Goal: Task Accomplishment & Management: Complete application form

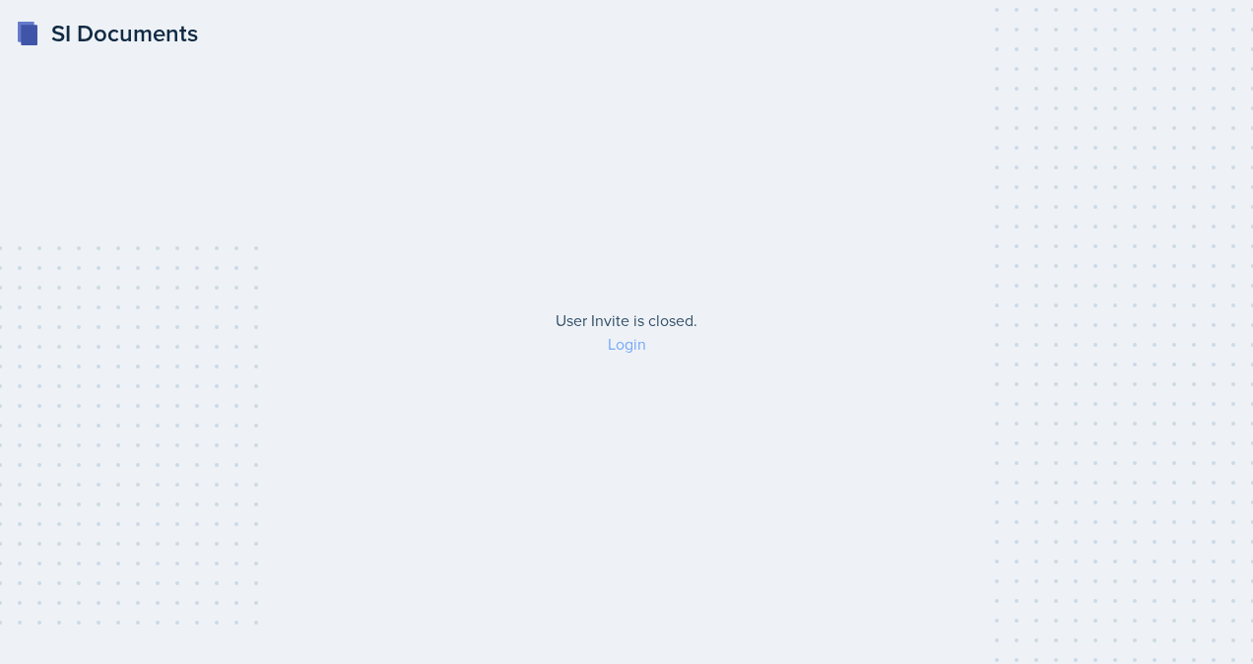
click at [630, 344] on link "Login" at bounding box center [627, 344] width 38 height 22
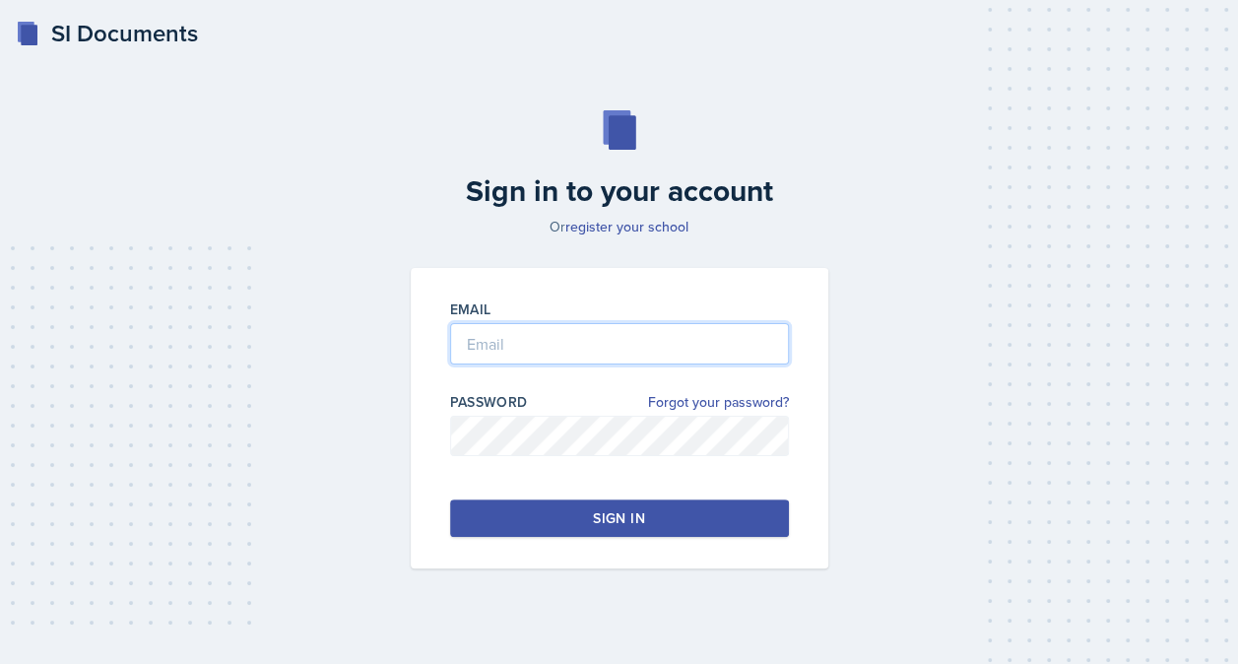
type input "[PERSON_NAME]"
click at [630, 344] on input "[PERSON_NAME]" at bounding box center [619, 343] width 339 height 41
click at [896, 480] on div "Sign in to your account Or register your school Email [PERSON_NAME] Password Fo…" at bounding box center [619, 339] width 1191 height 584
click at [700, 502] on button "Sign in" at bounding box center [619, 517] width 339 height 37
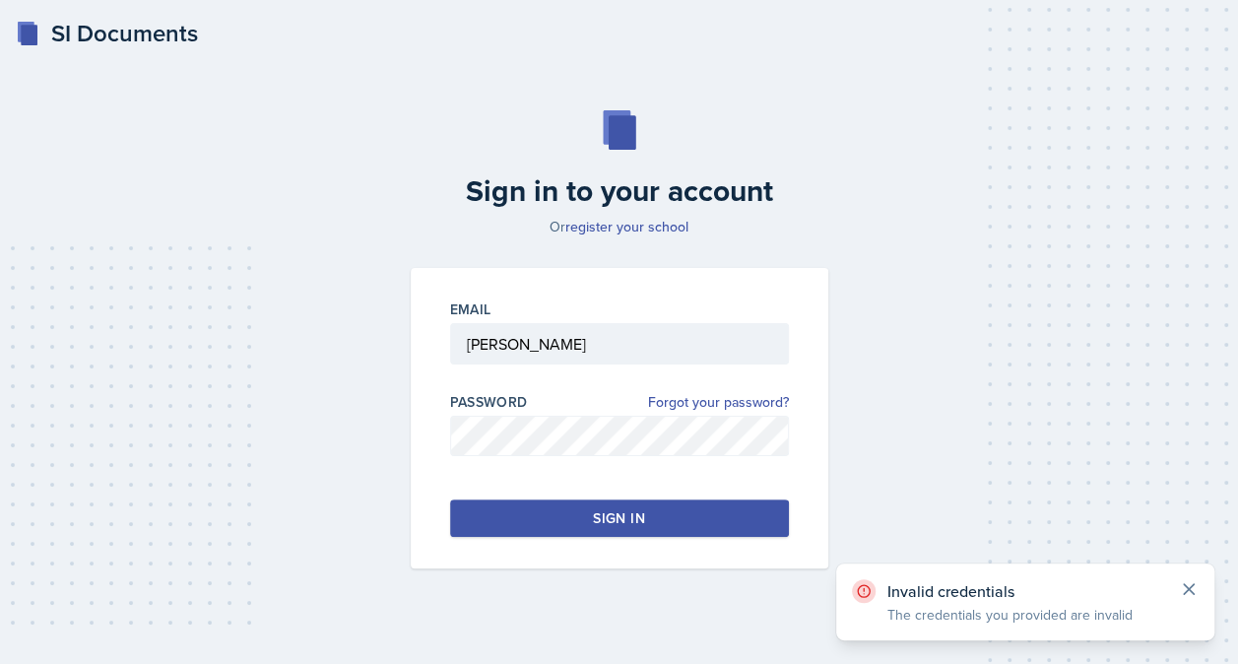
click at [1190, 587] on icon at bounding box center [1189, 589] width 10 height 10
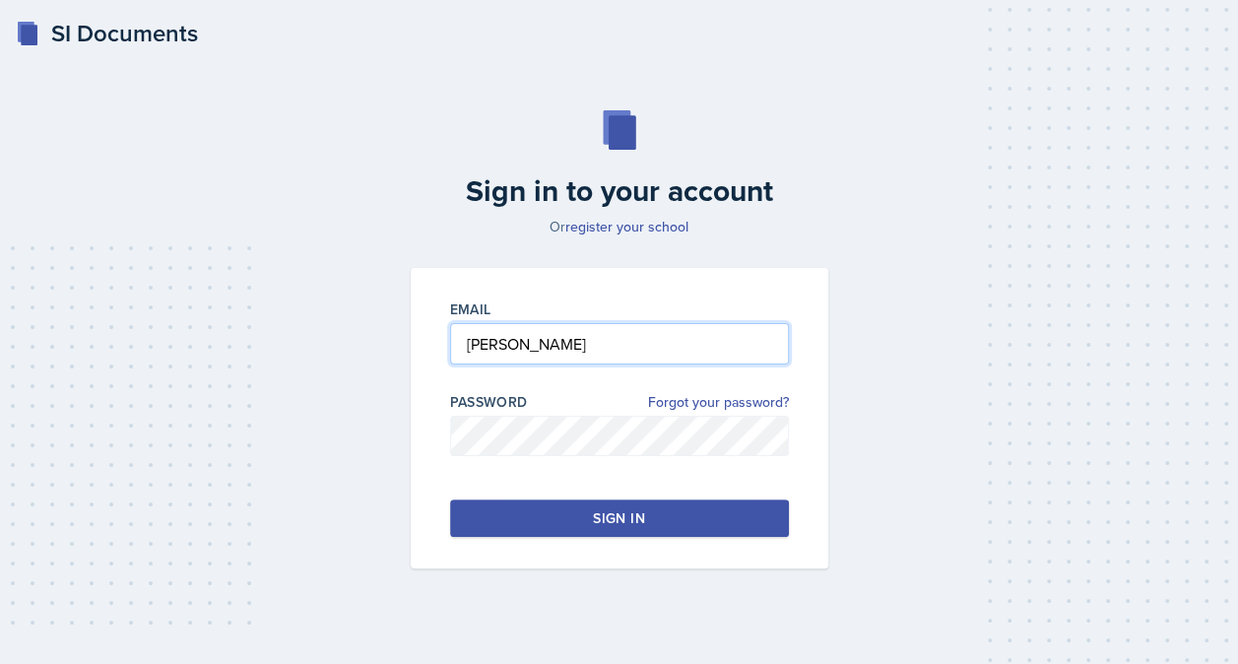
click at [634, 341] on input "[PERSON_NAME]" at bounding box center [619, 343] width 339 height 41
drag, startPoint x: 634, startPoint y: 341, endPoint x: 449, endPoint y: 343, distance: 185.1
click at [450, 343] on input "[PERSON_NAME]" at bounding box center [619, 343] width 339 height 41
type input "="
click at [540, 348] on input "email" at bounding box center [619, 343] width 339 height 41
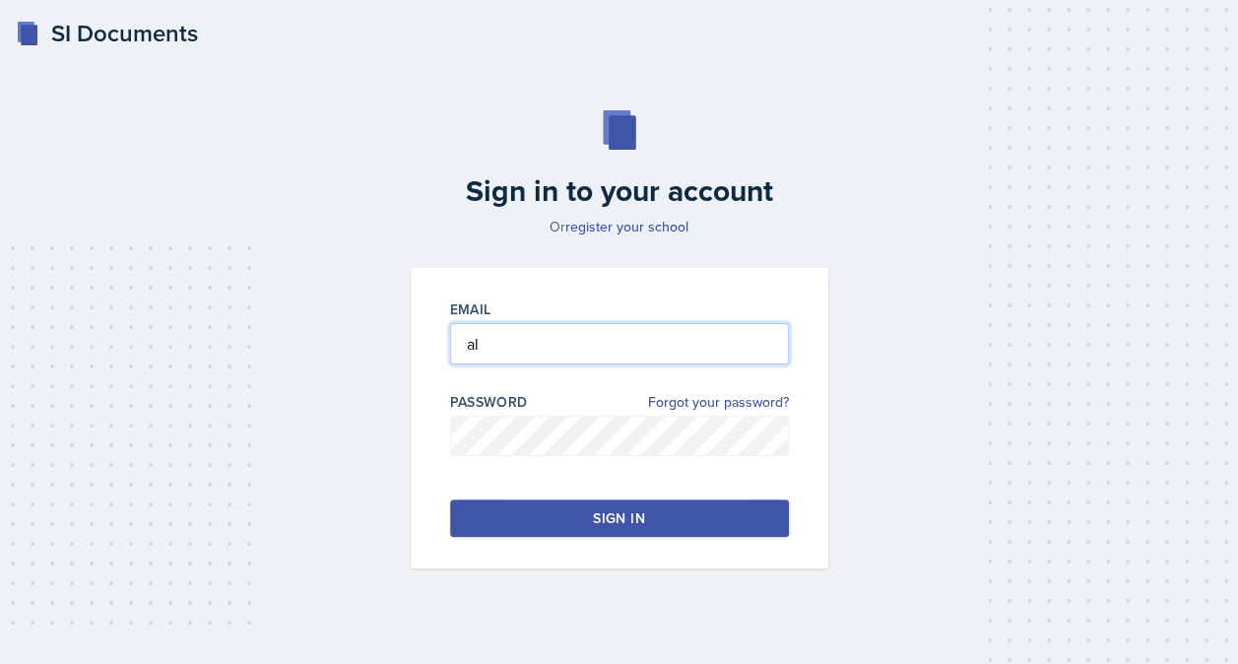
type input "[EMAIL_ADDRESS][PERSON_NAME][DOMAIN_NAME]"
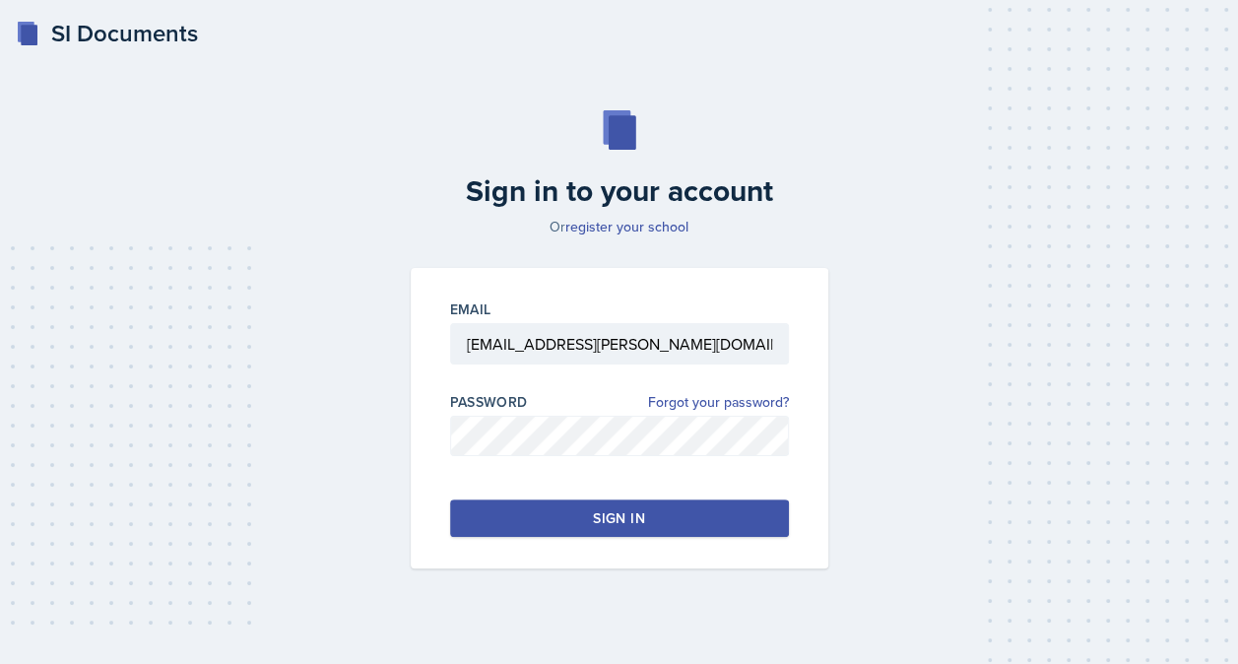
click at [551, 506] on button "Sign in" at bounding box center [619, 517] width 339 height 37
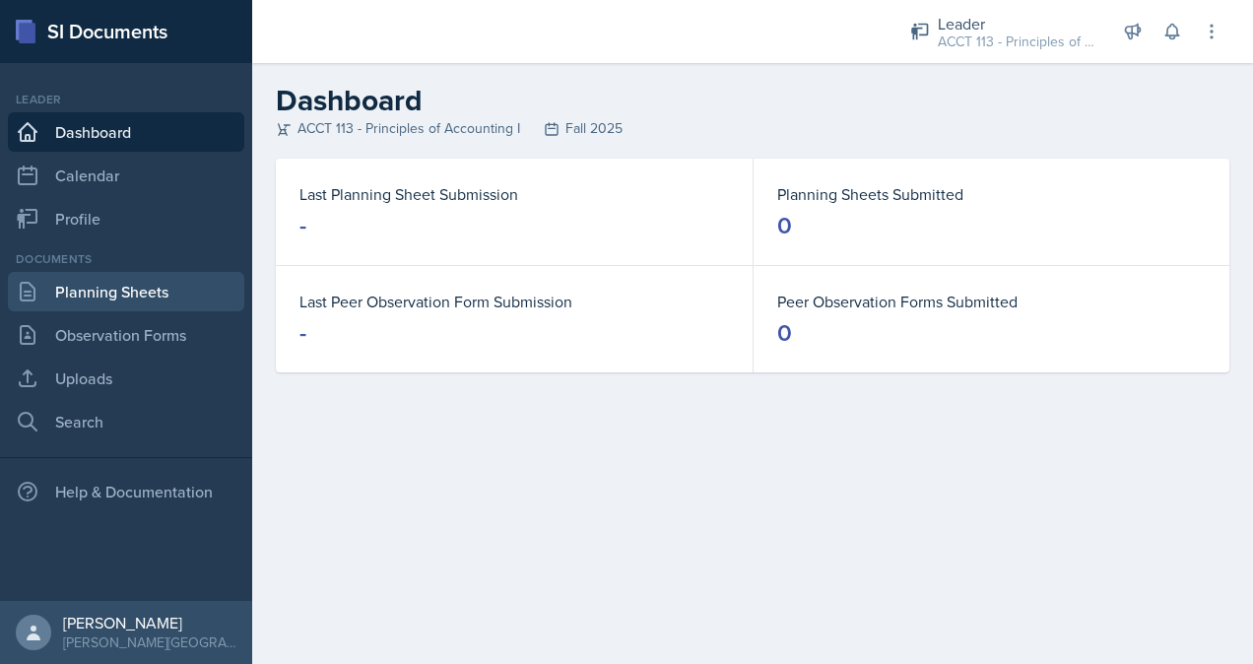
click at [81, 299] on link "Planning Sheets" at bounding box center [126, 291] width 236 height 39
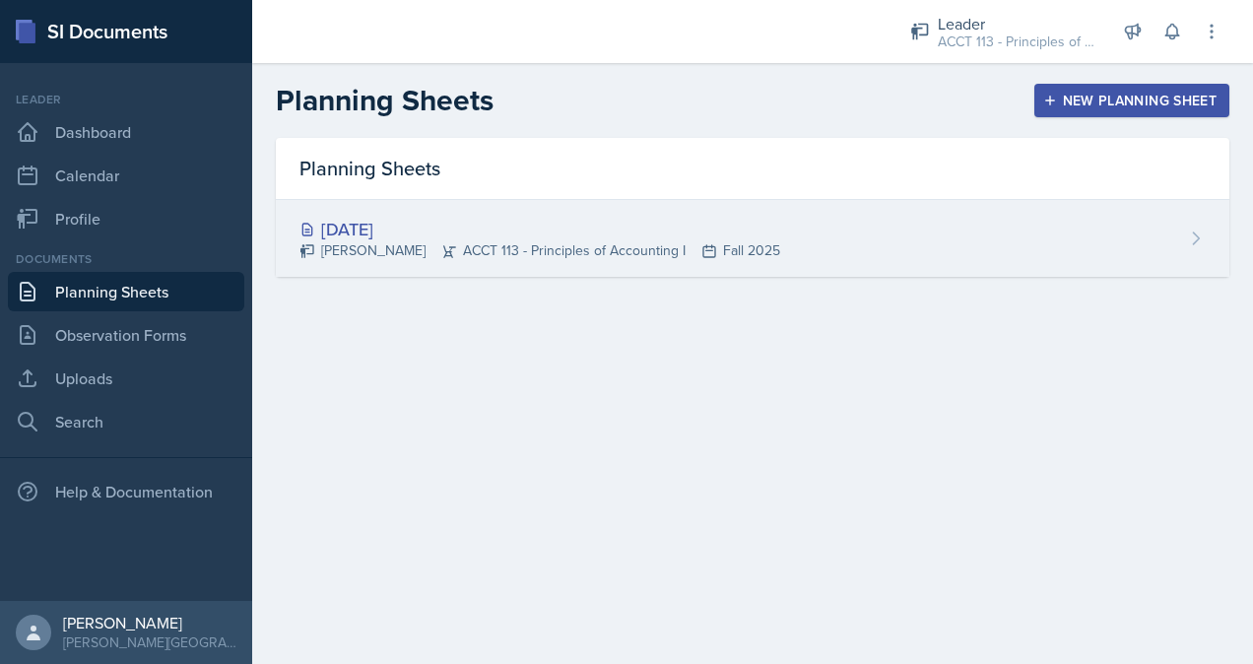
click at [931, 238] on div "[DATE] [PERSON_NAME] ACCT 113 - Principles of Accounting I Fall 2025" at bounding box center [752, 238] width 953 height 77
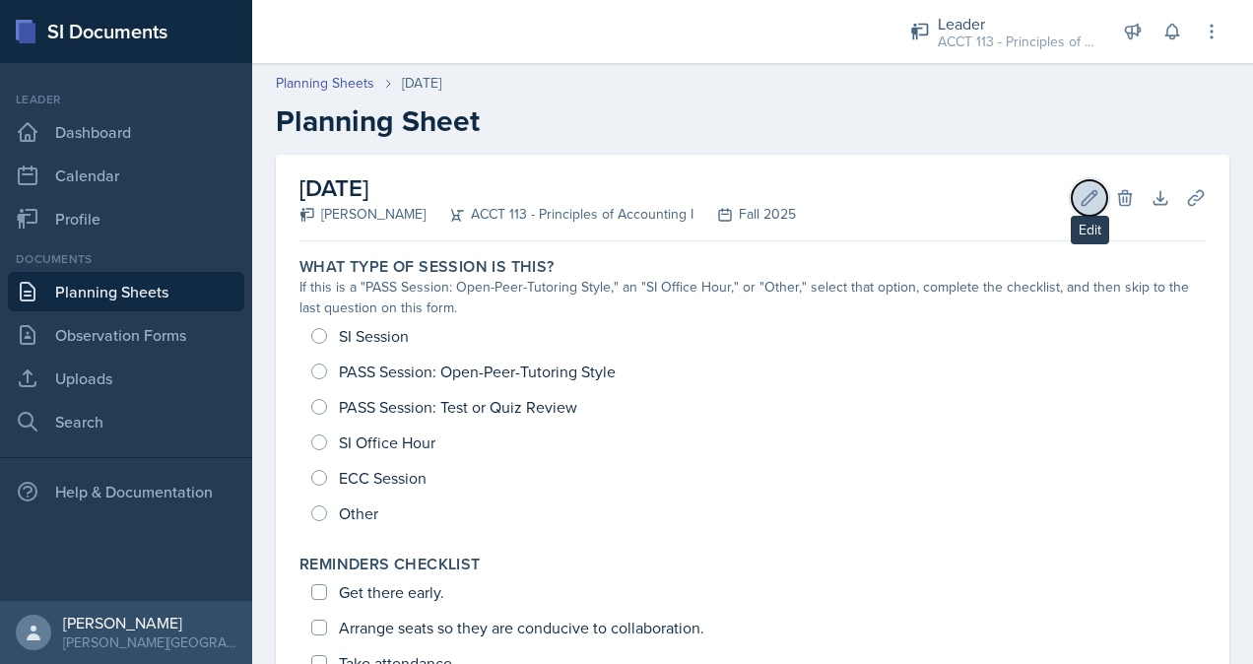
click at [1079, 191] on icon at bounding box center [1089, 198] width 20 height 20
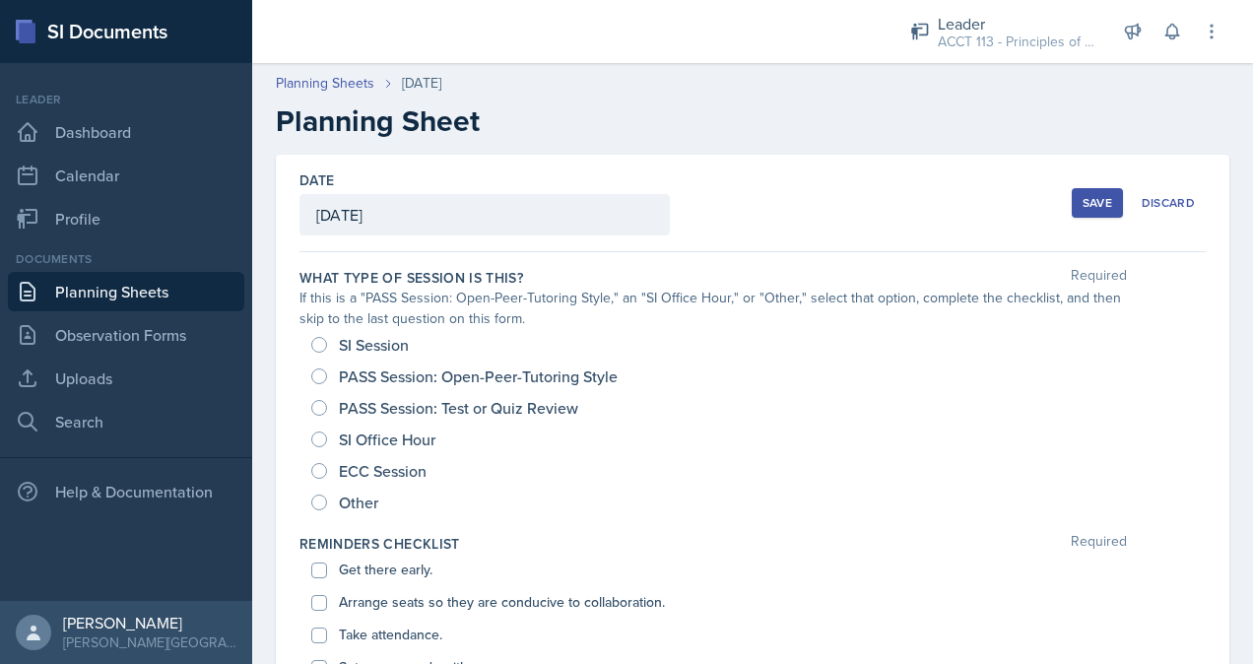
click at [393, 205] on div "[DATE]" at bounding box center [484, 214] width 370 height 41
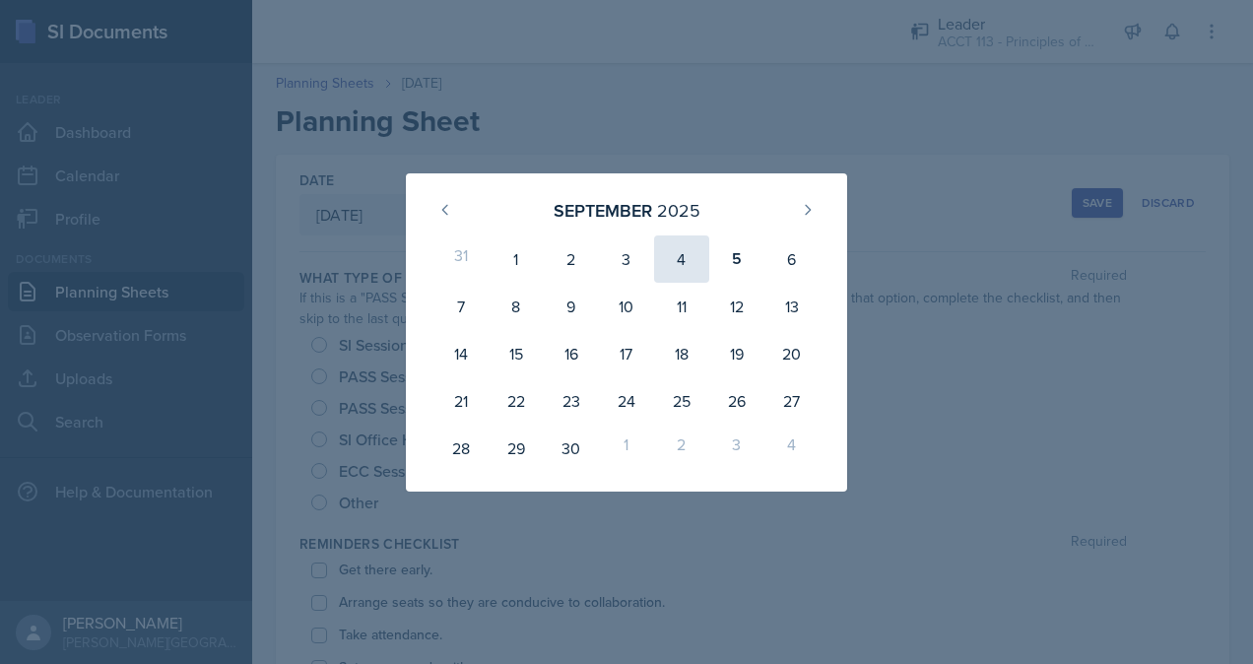
click at [689, 250] on div "4" at bounding box center [681, 258] width 55 height 47
type input "[DATE]"
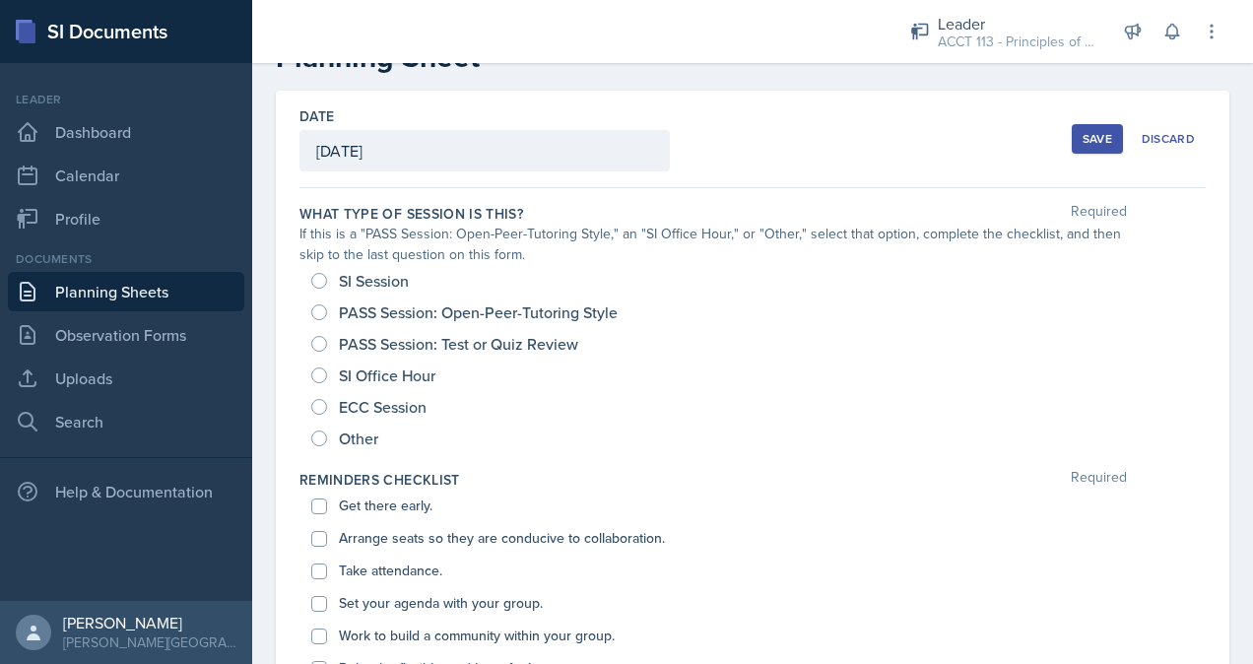
scroll to position [67, 0]
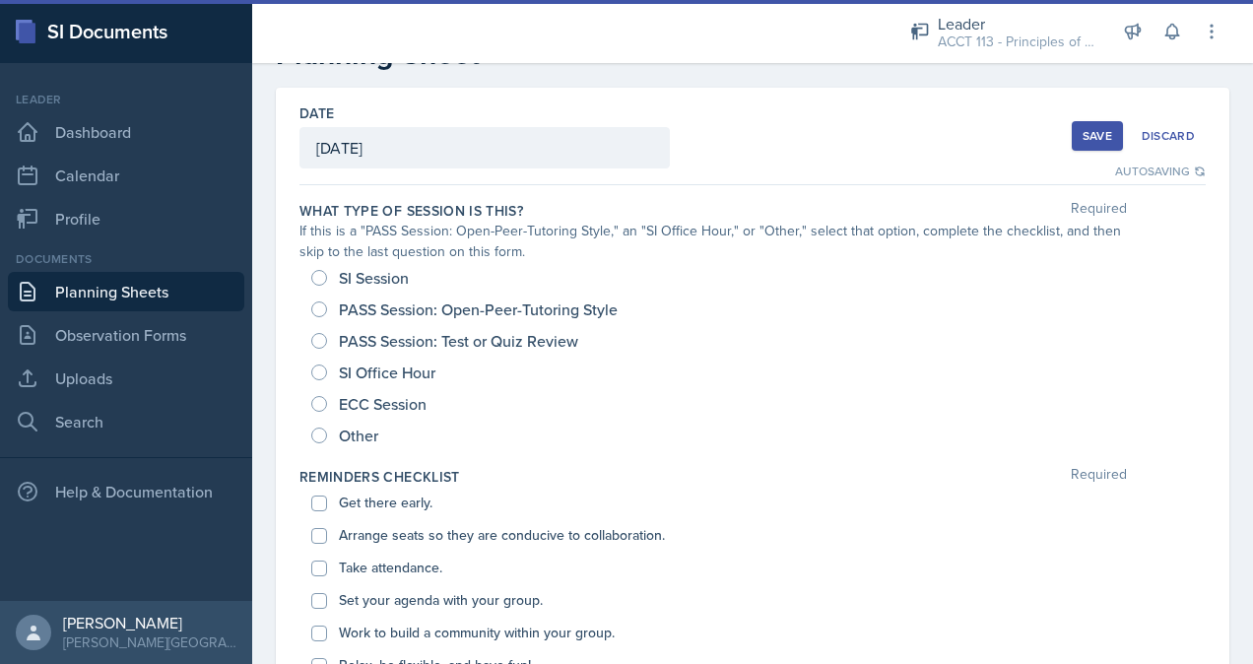
click at [358, 280] on span "SI Session" at bounding box center [374, 278] width 70 height 20
click at [327, 280] on input "SI Session" at bounding box center [319, 278] width 16 height 16
radio input "true"
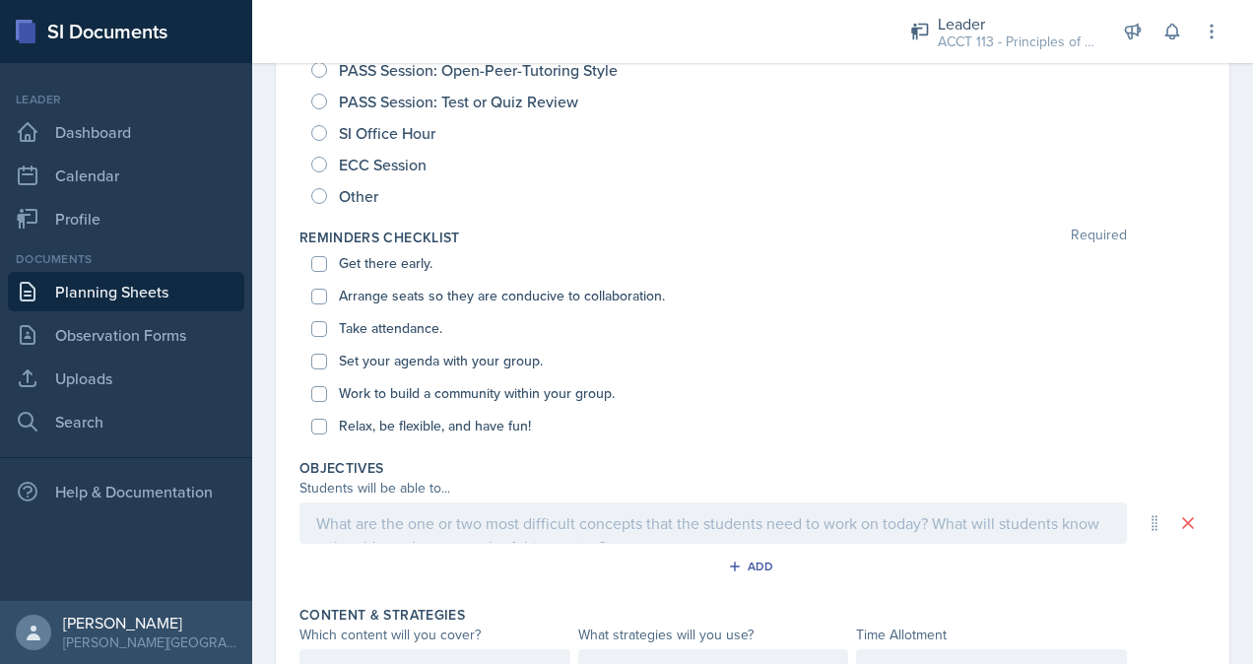
scroll to position [279, 0]
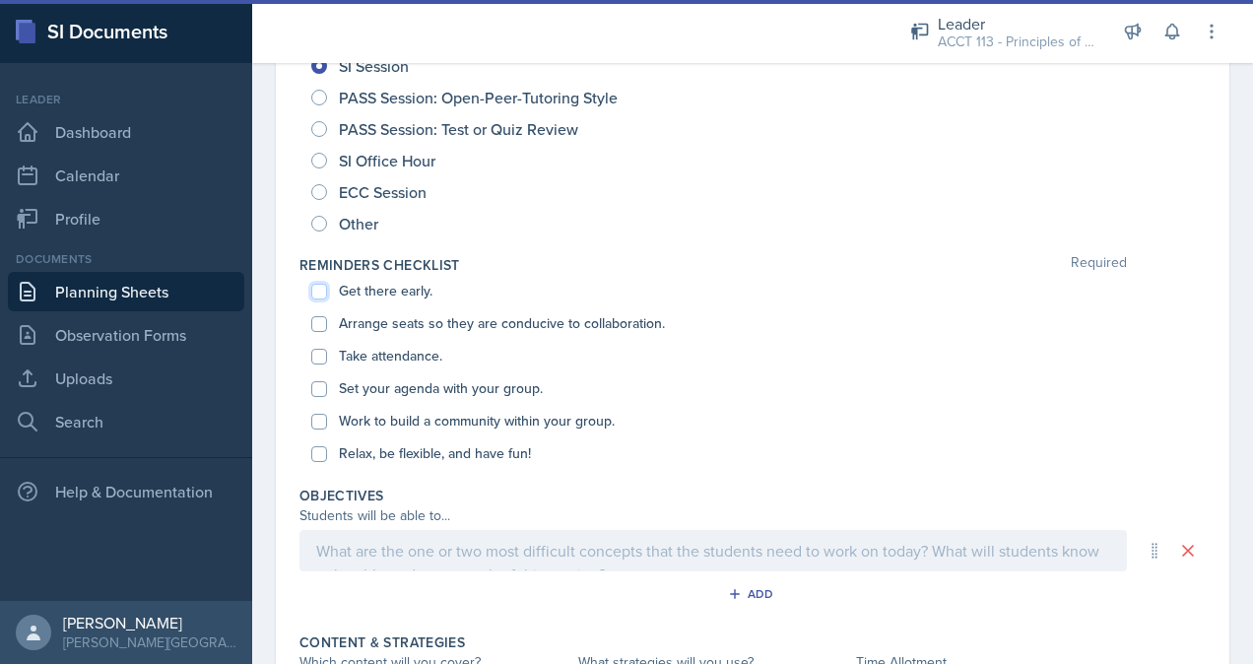
click at [323, 290] on input "Get there early." at bounding box center [319, 292] width 16 height 16
checkbox input "true"
click at [324, 328] on input "Arrange seats so they are conducive to collaboration." at bounding box center [319, 324] width 16 height 16
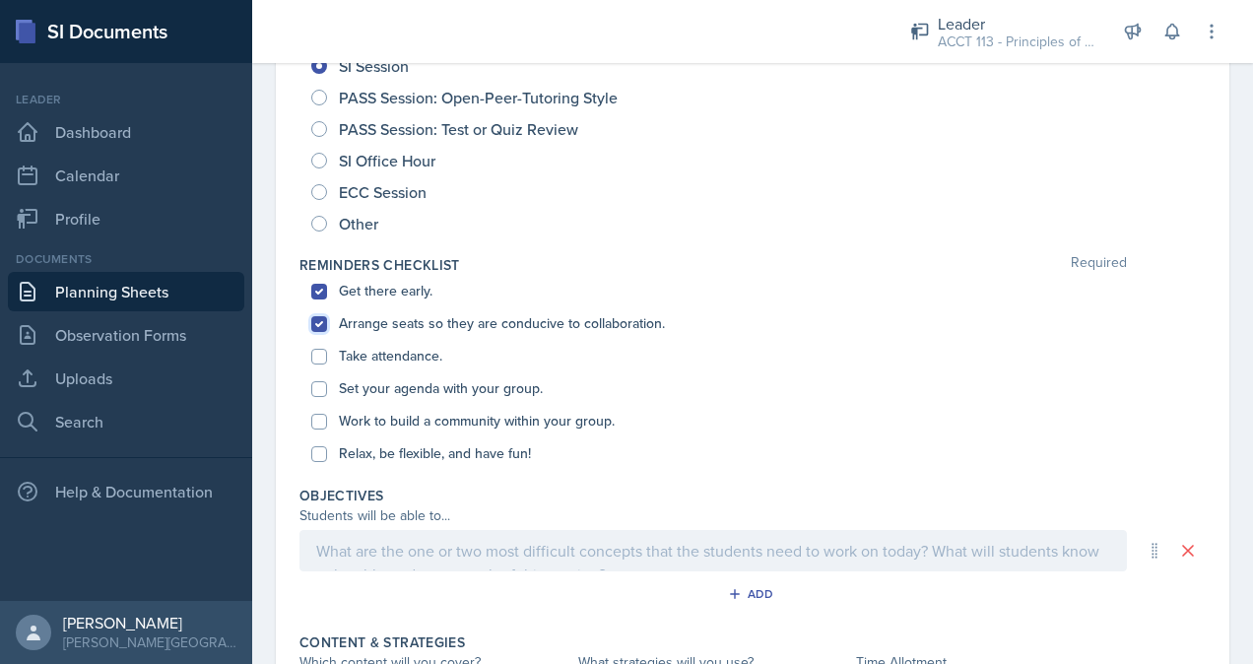
click at [323, 323] on input "Arrange seats so they are conducive to collaboration." at bounding box center [319, 324] width 16 height 16
click at [321, 364] on div "Take attendance." at bounding box center [752, 356] width 882 height 32
click at [315, 318] on input "Arrange seats so they are conducive to collaboration." at bounding box center [319, 324] width 16 height 16
checkbox input "true"
click at [321, 356] on input "Take attendance." at bounding box center [319, 357] width 16 height 16
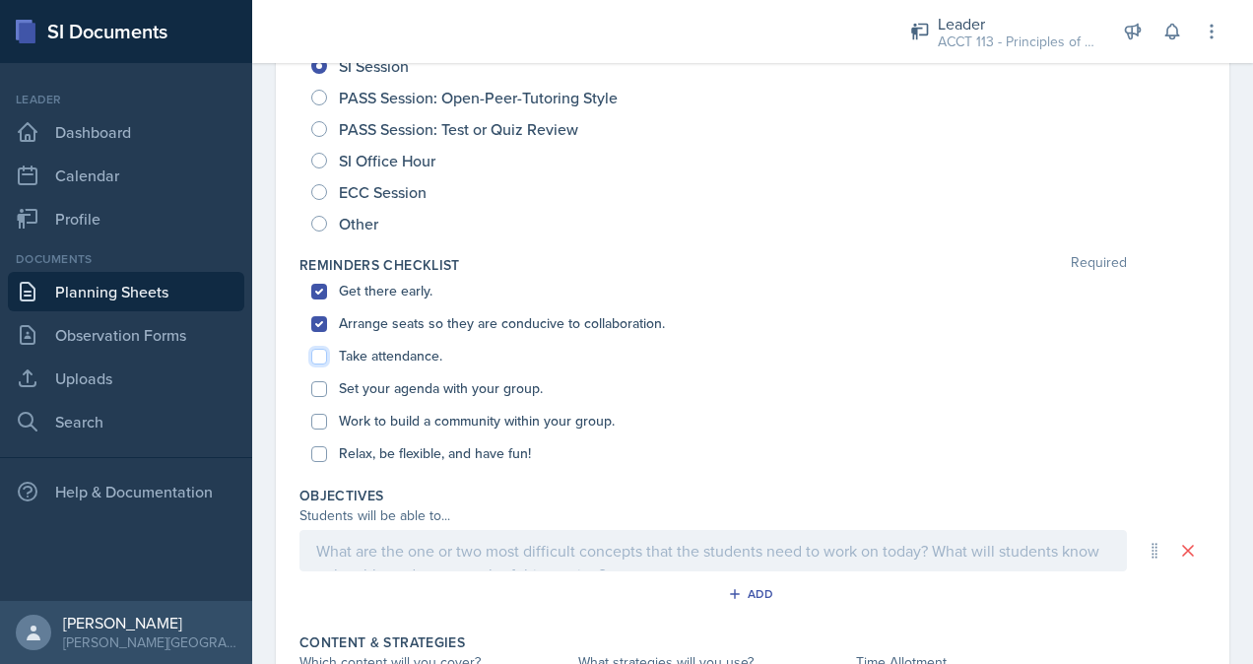
checkbox input "true"
click at [322, 390] on input "Set your agenda with your group." at bounding box center [319, 389] width 16 height 16
checkbox input "true"
click at [324, 418] on input "Work to build a community within your group." at bounding box center [319, 422] width 16 height 16
checkbox input "true"
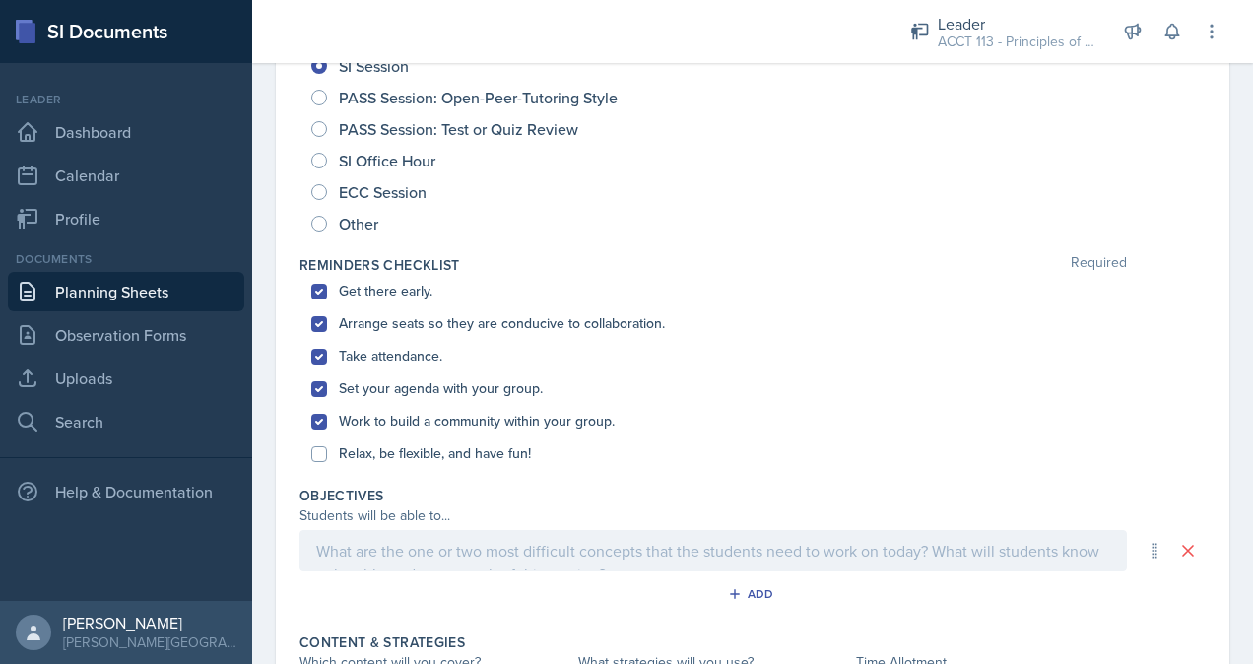
click at [328, 451] on div "Relax, be flexible, and have fun!" at bounding box center [752, 453] width 882 height 32
click at [313, 458] on input "Relax, be flexible, and have fun!" at bounding box center [319, 454] width 16 height 16
checkbox input "true"
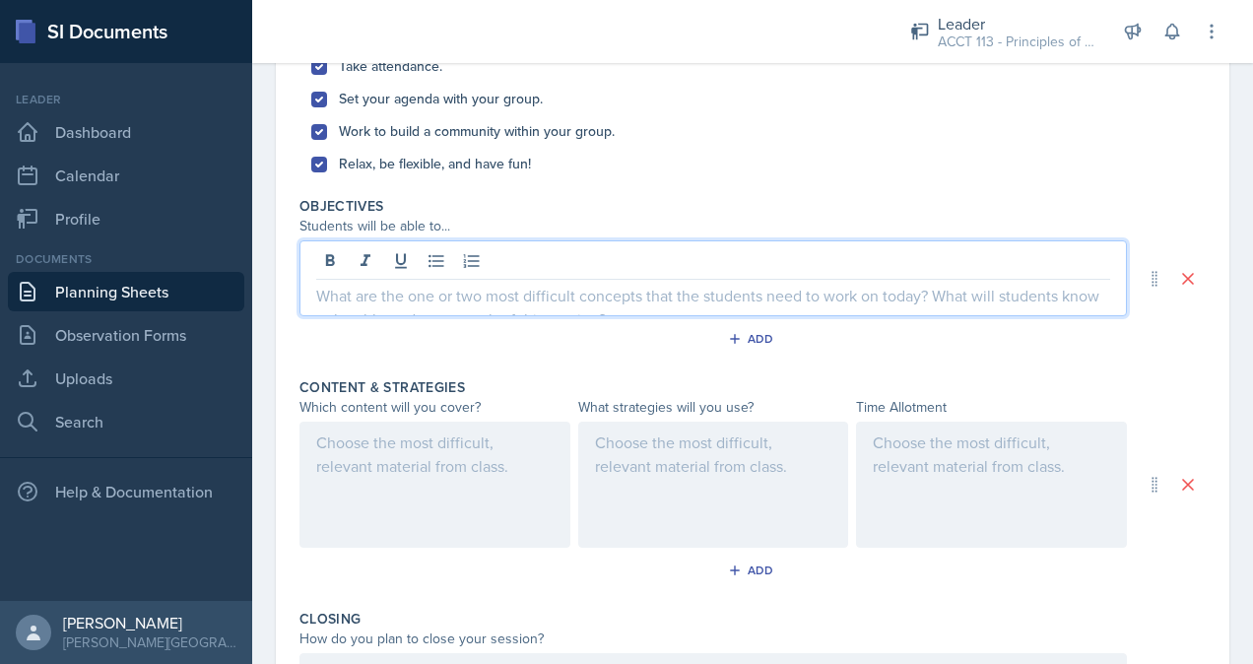
scroll to position [603, 0]
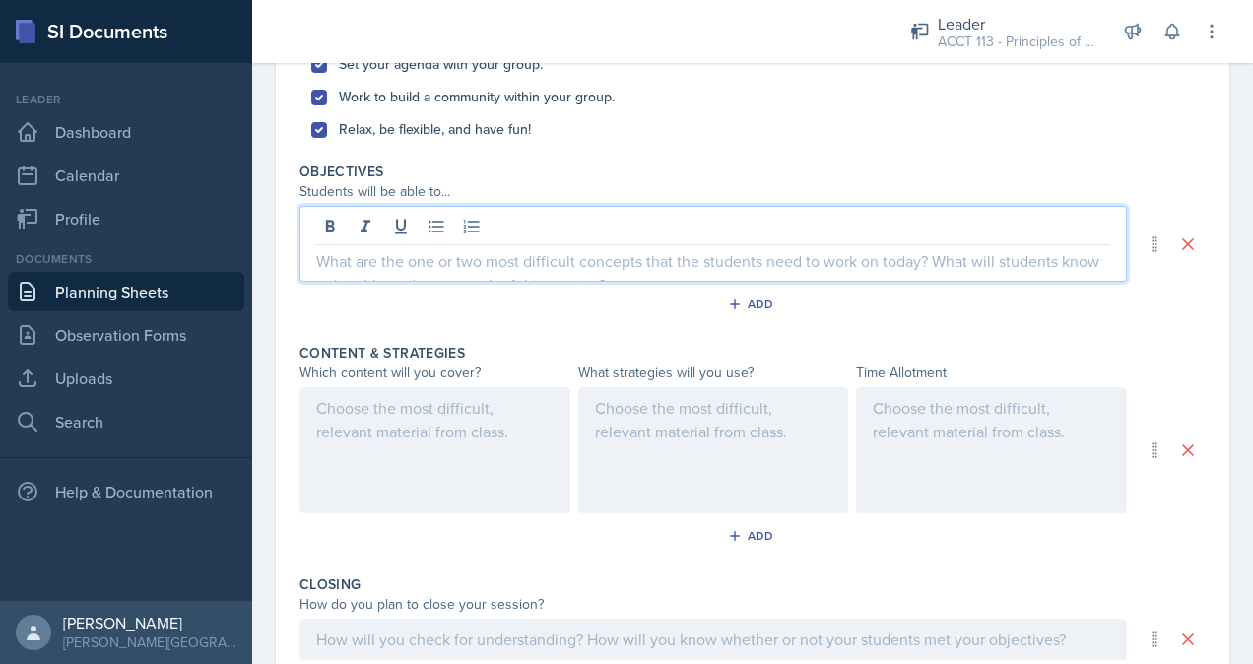
click at [327, 256] on p at bounding box center [713, 261] width 794 height 24
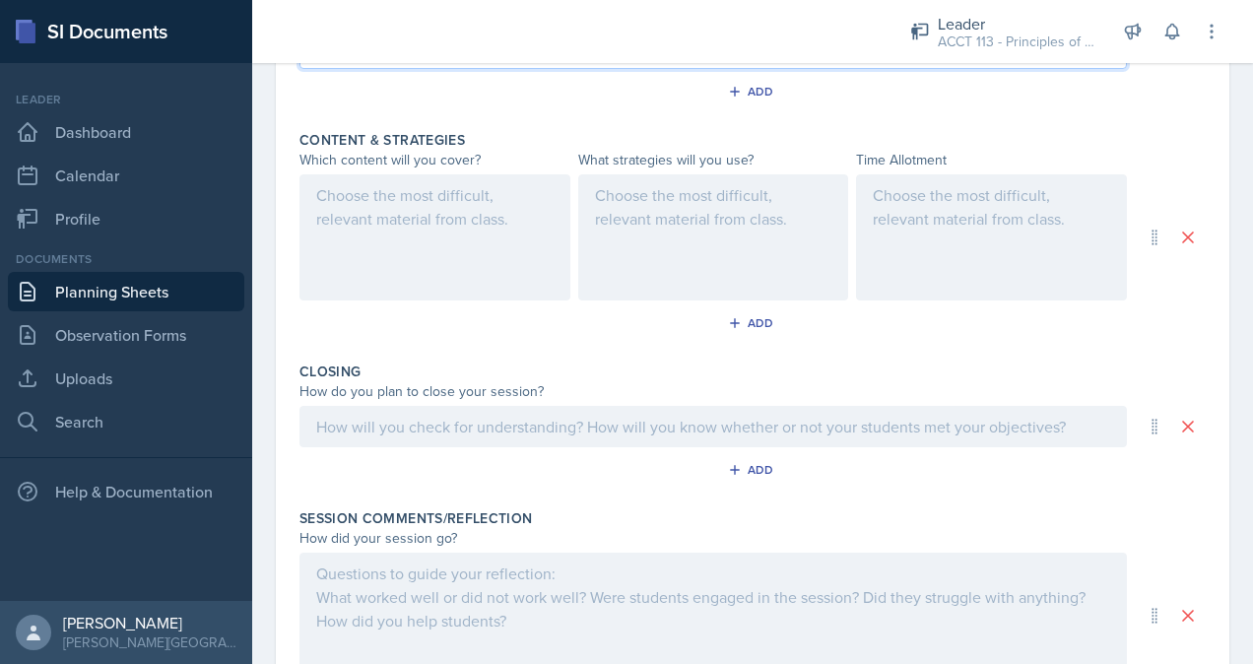
scroll to position [815, 0]
click at [447, 228] on div at bounding box center [434, 237] width 271 height 126
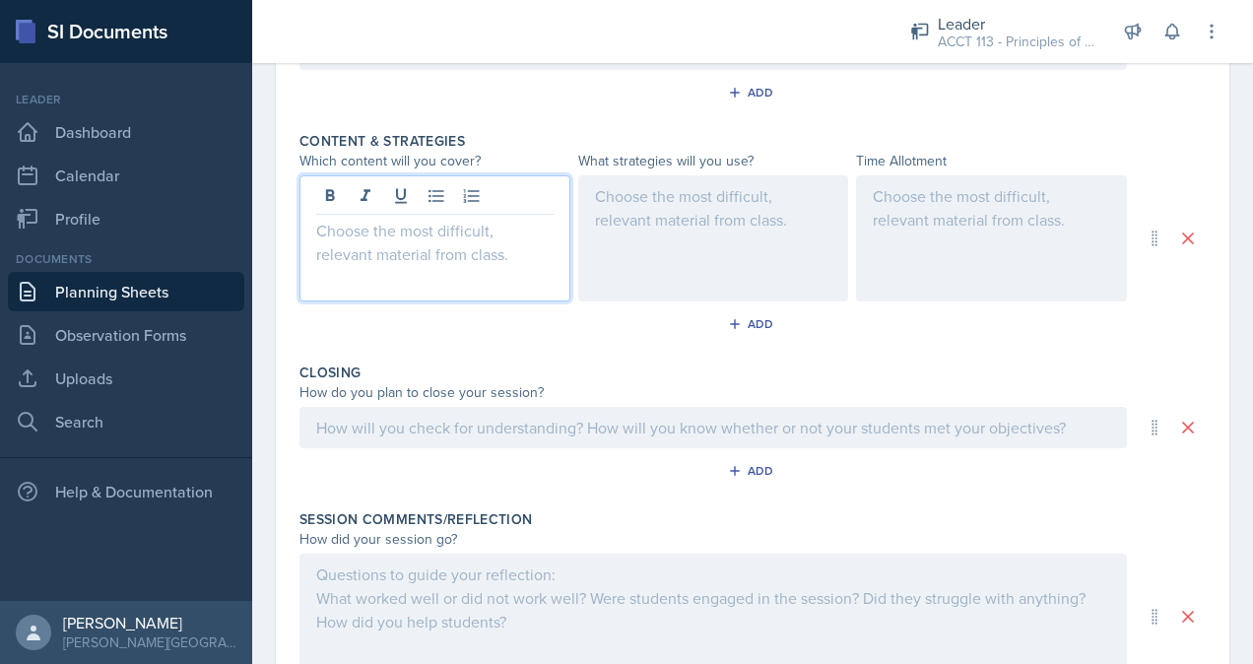
scroll to position [779, 0]
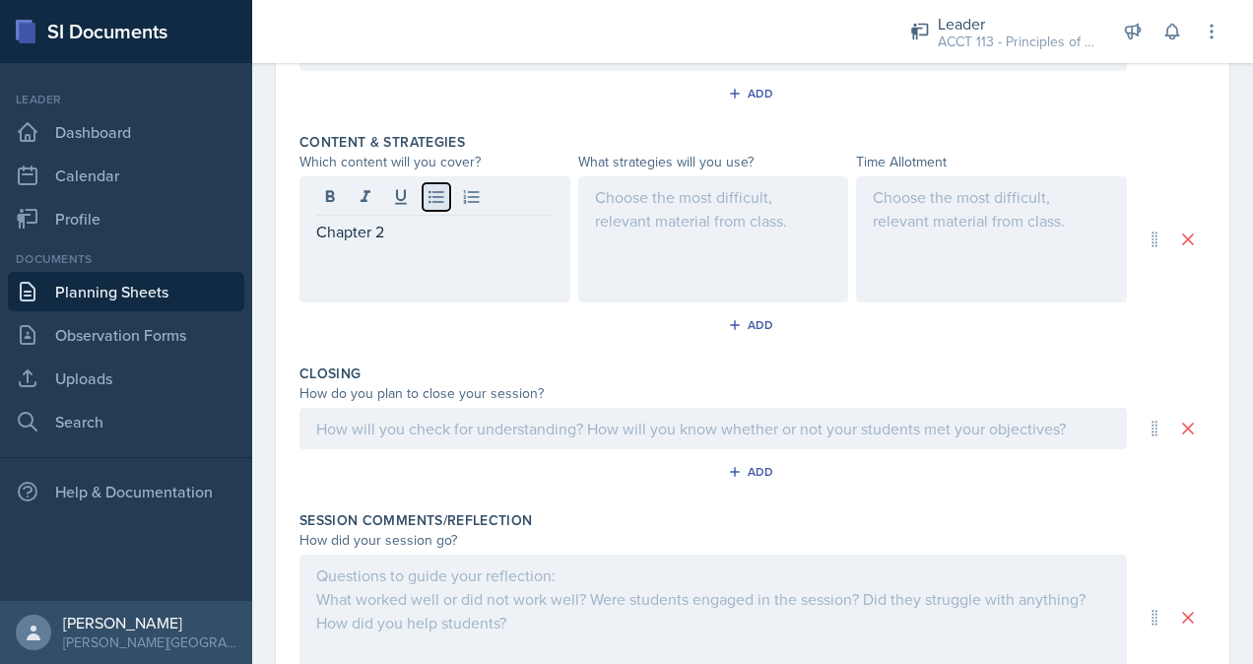
click at [439, 199] on icon at bounding box center [435, 197] width 15 height 13
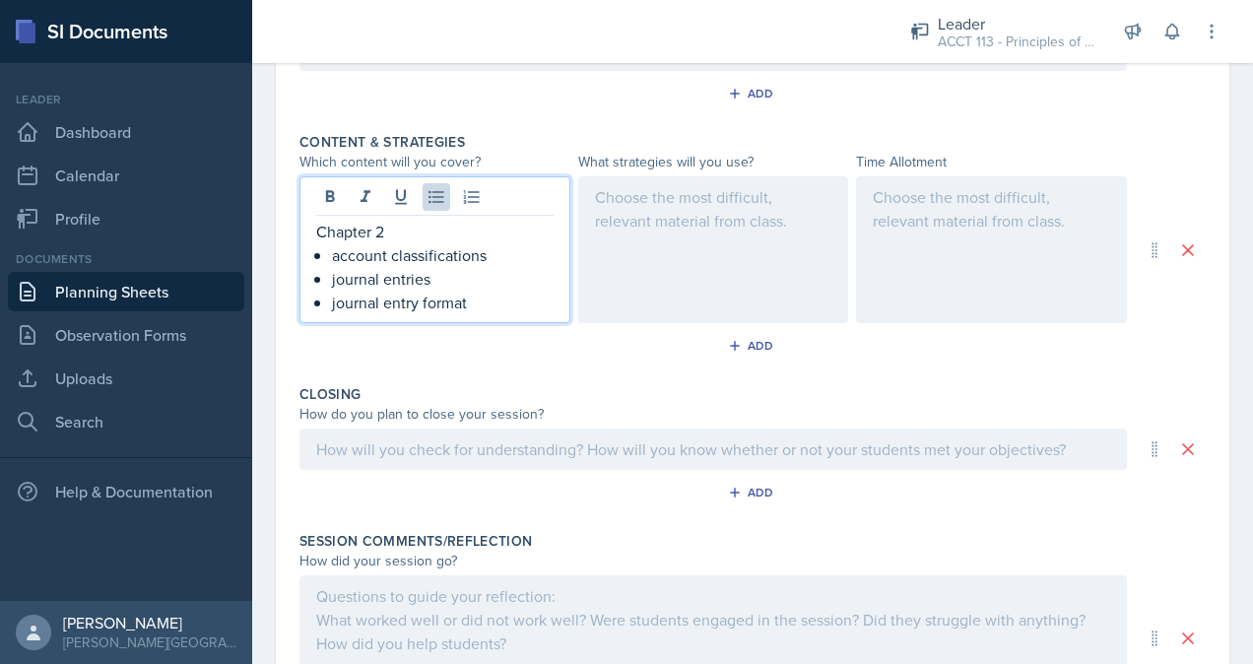
click at [708, 252] on div at bounding box center [713, 249] width 271 height 147
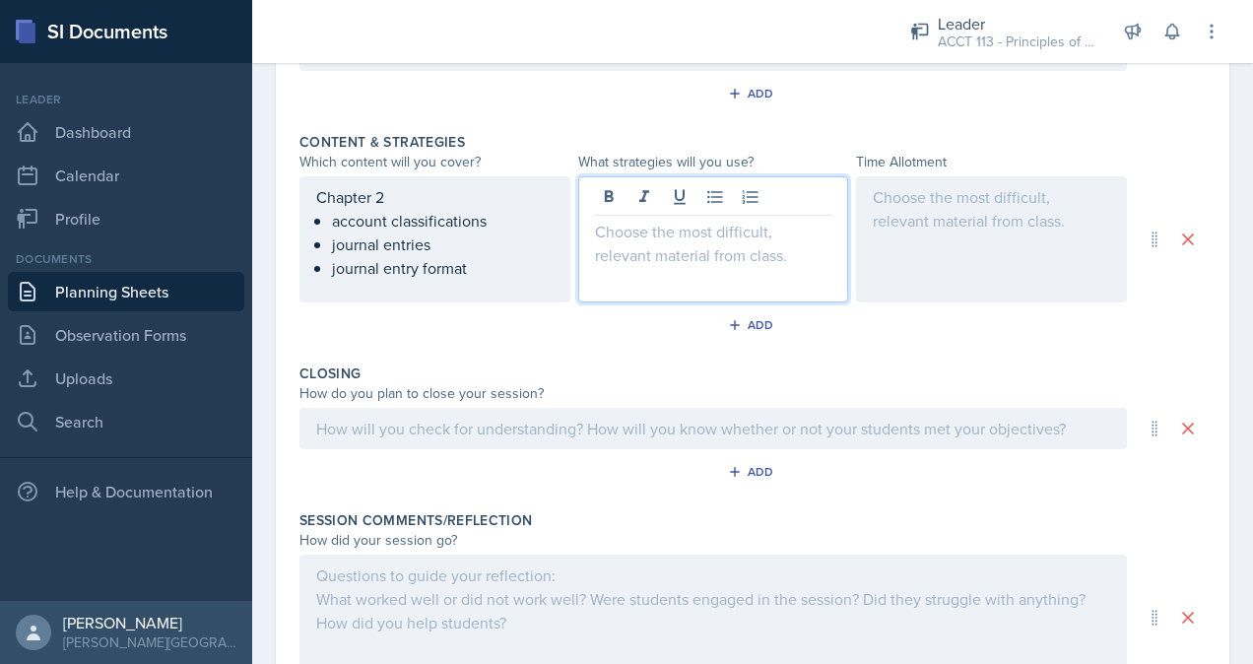
scroll to position [813, 0]
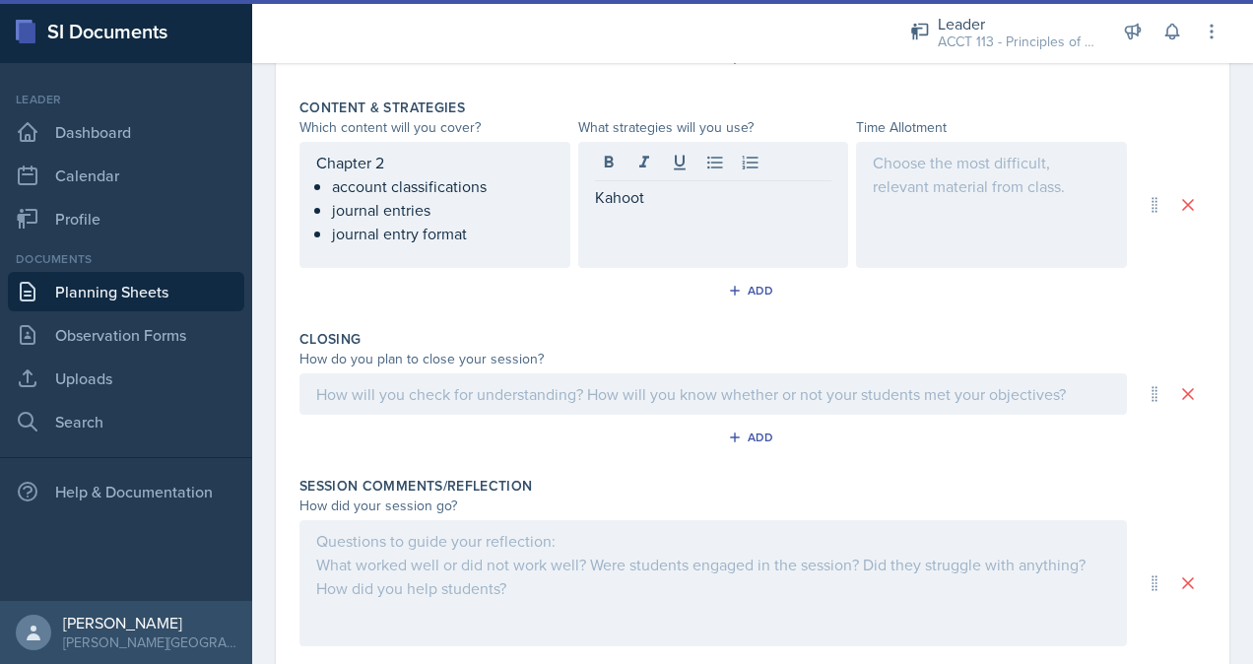
click at [1009, 211] on div at bounding box center [991, 205] width 271 height 126
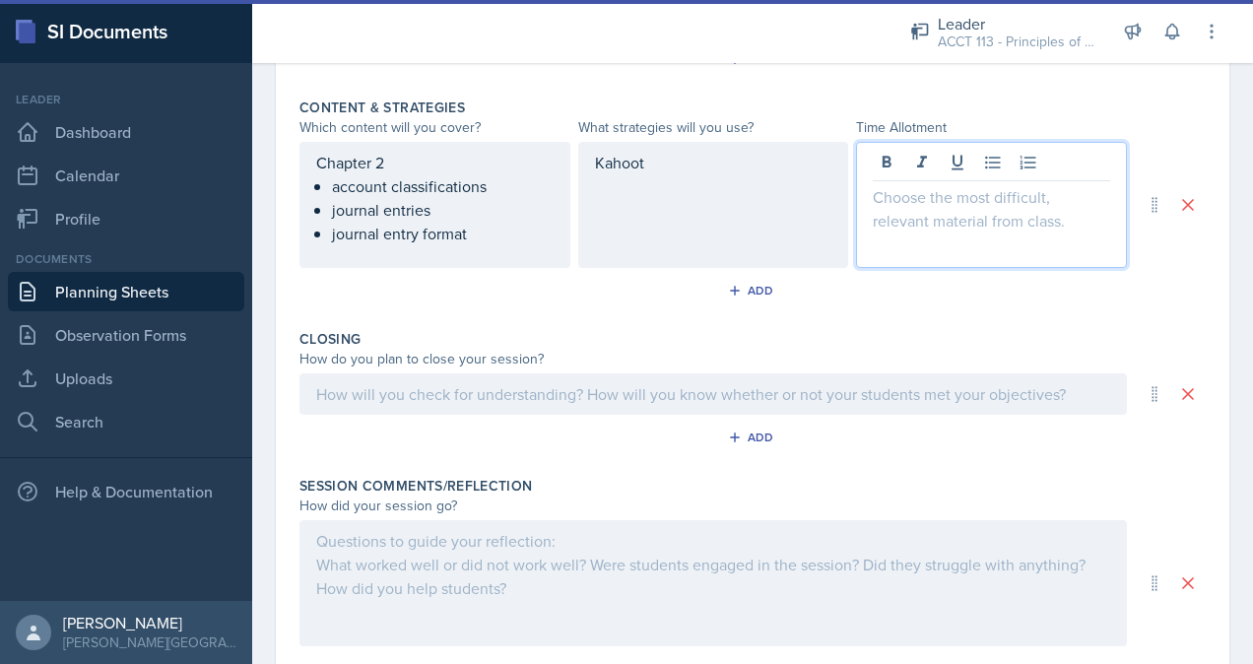
scroll to position [847, 0]
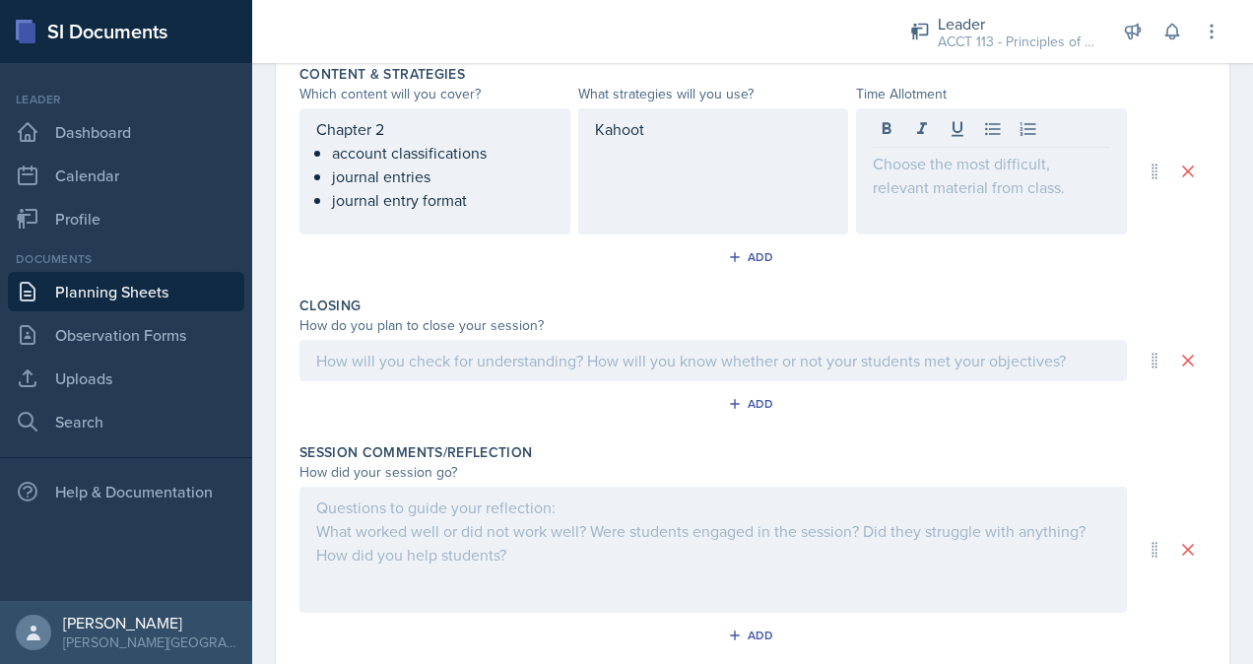
click at [815, 290] on div "Closing How do you plan to close your session? Add" at bounding box center [752, 361] width 906 height 147
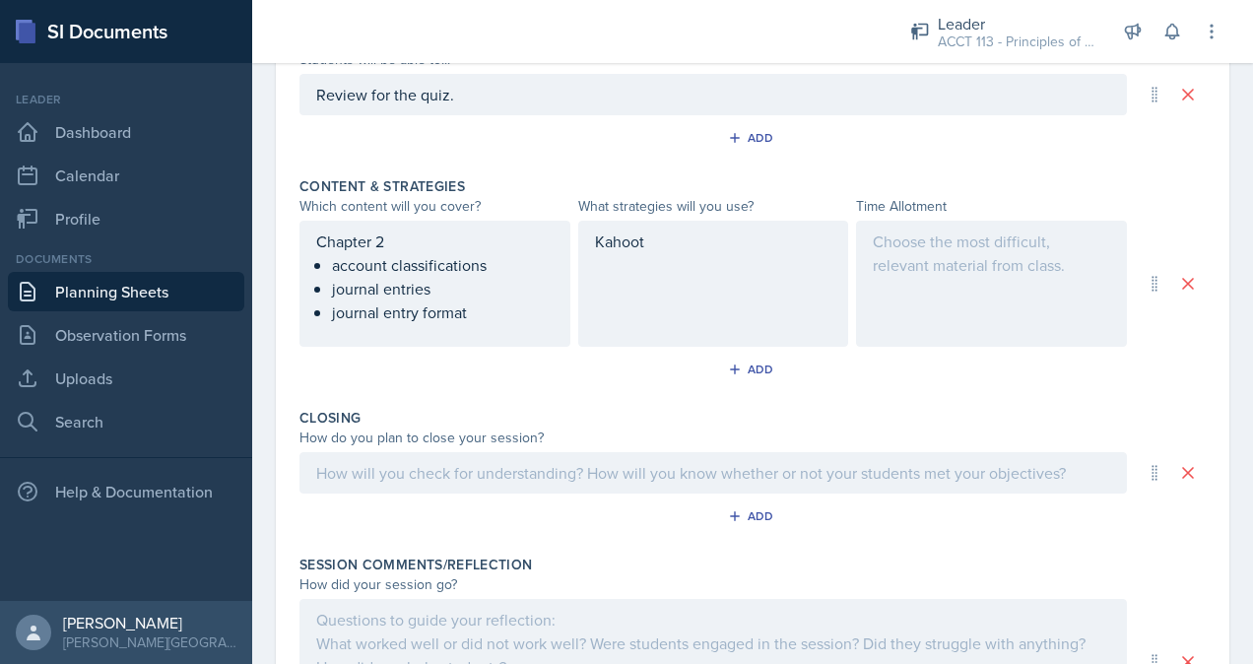
scroll to position [798, 0]
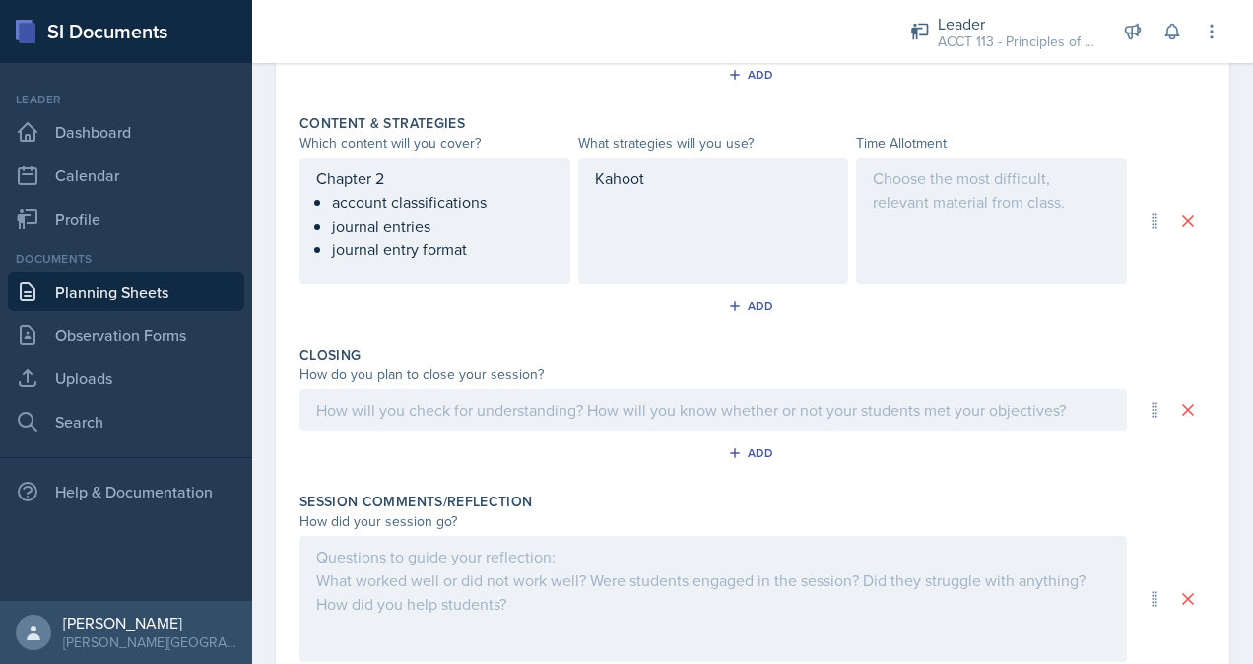
click at [931, 214] on div at bounding box center [991, 221] width 271 height 126
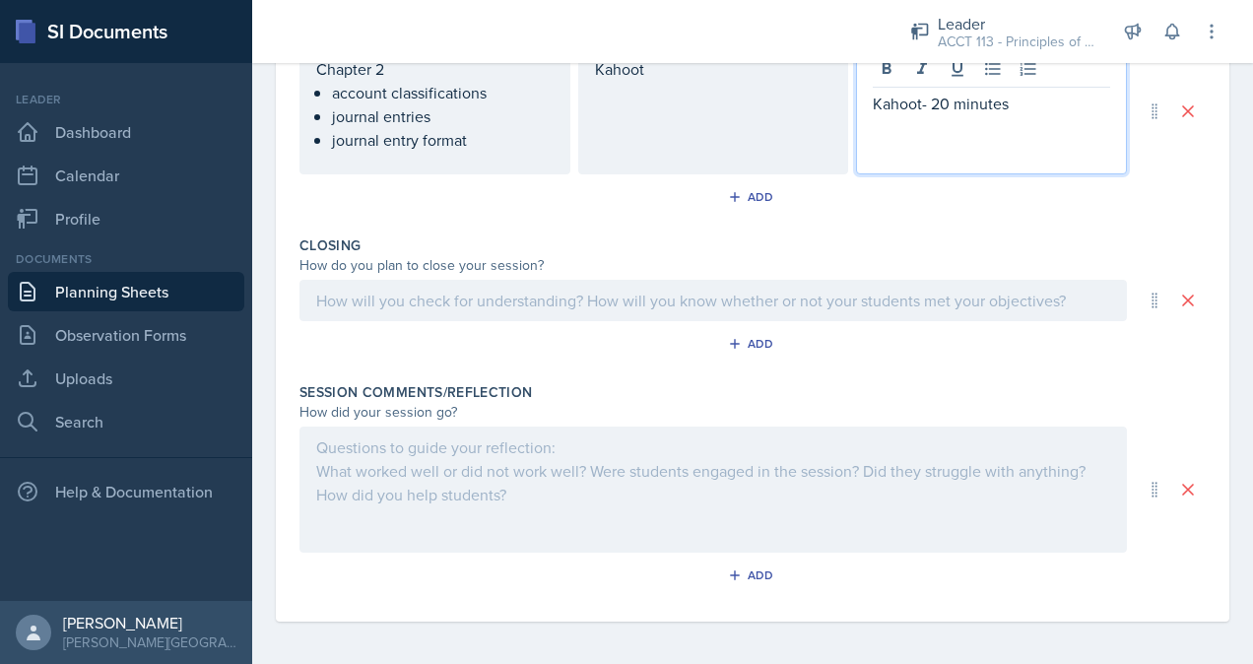
scroll to position [941, 0]
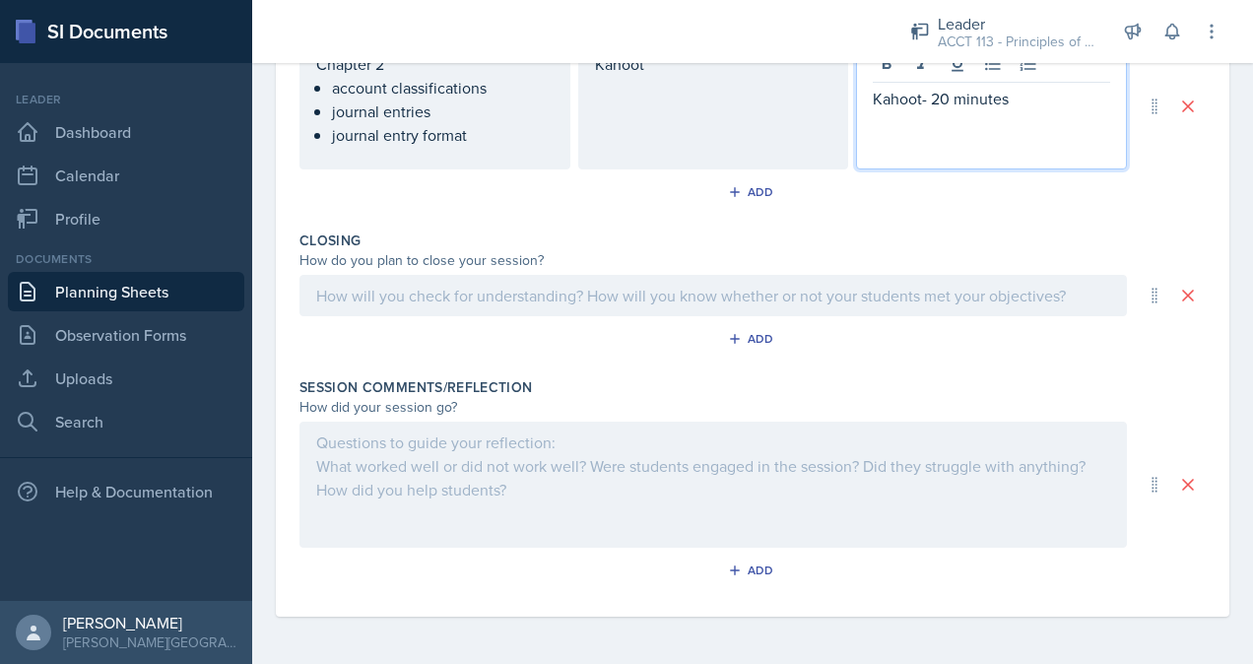
click at [583, 300] on p at bounding box center [713, 296] width 794 height 24
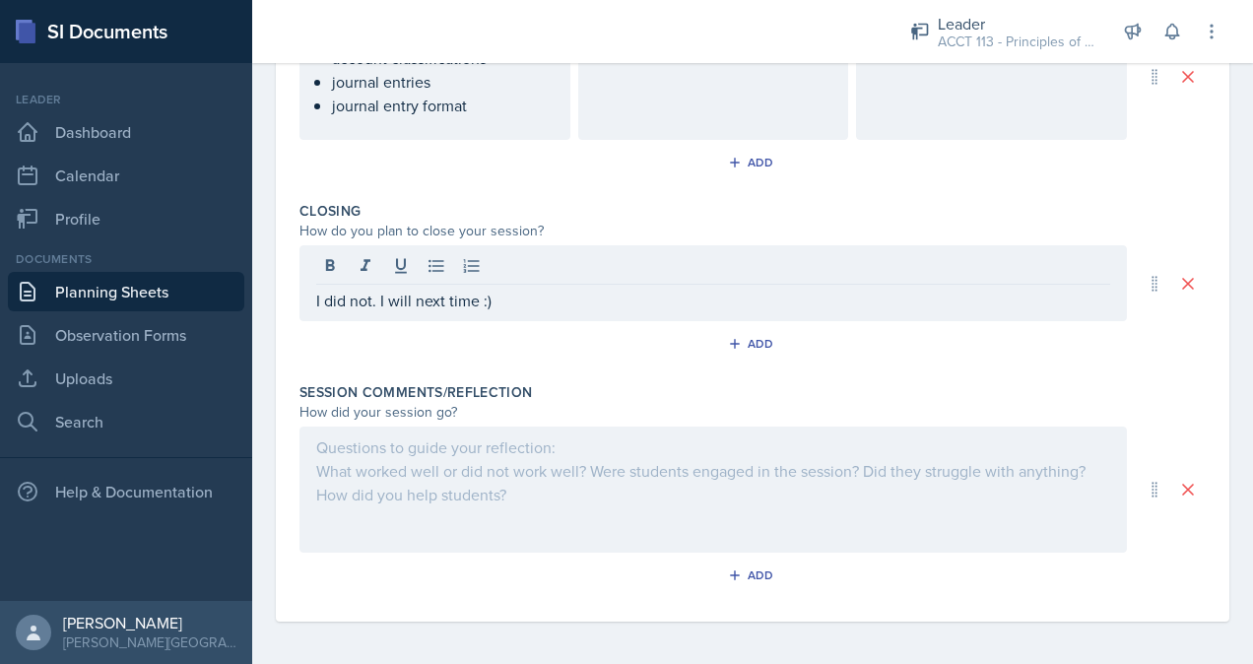
click at [664, 412] on div "How did your session go?" at bounding box center [712, 412] width 827 height 21
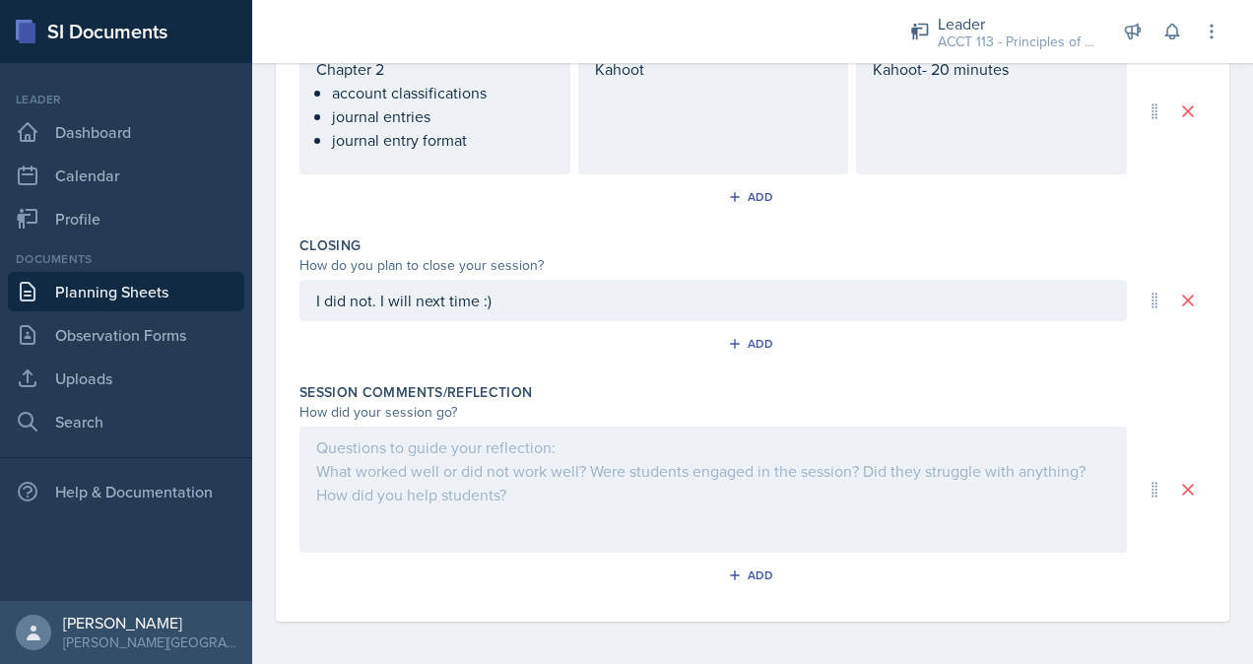
click at [567, 484] on div at bounding box center [712, 489] width 827 height 126
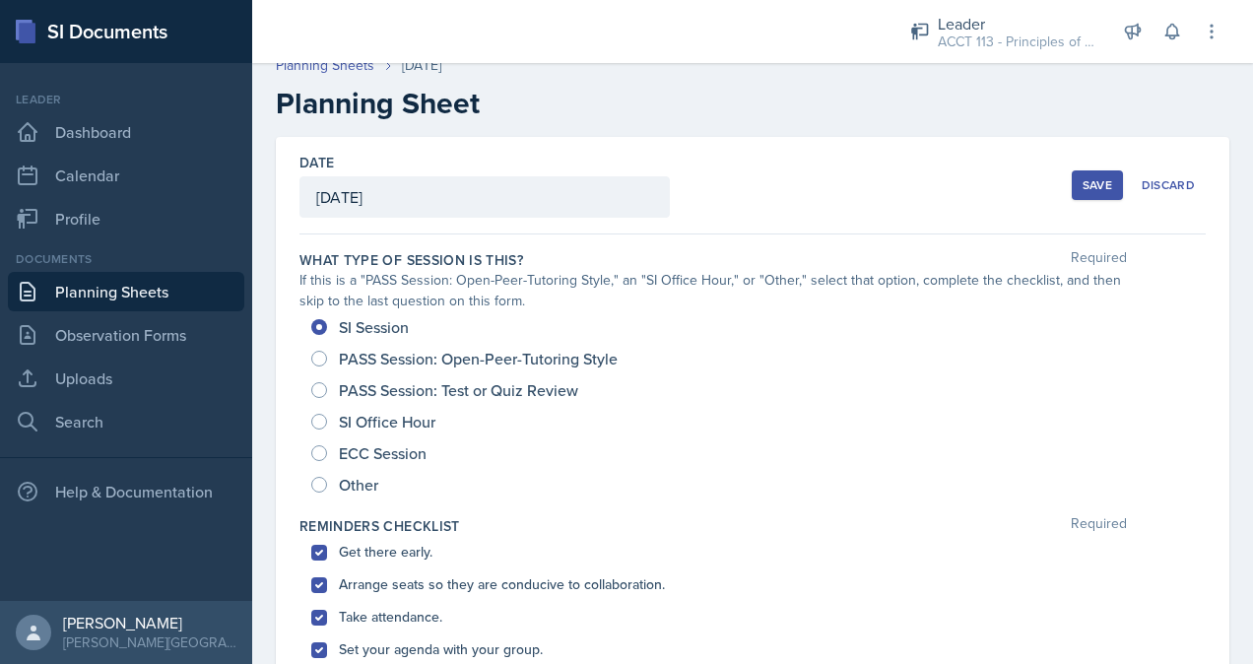
scroll to position [0, 0]
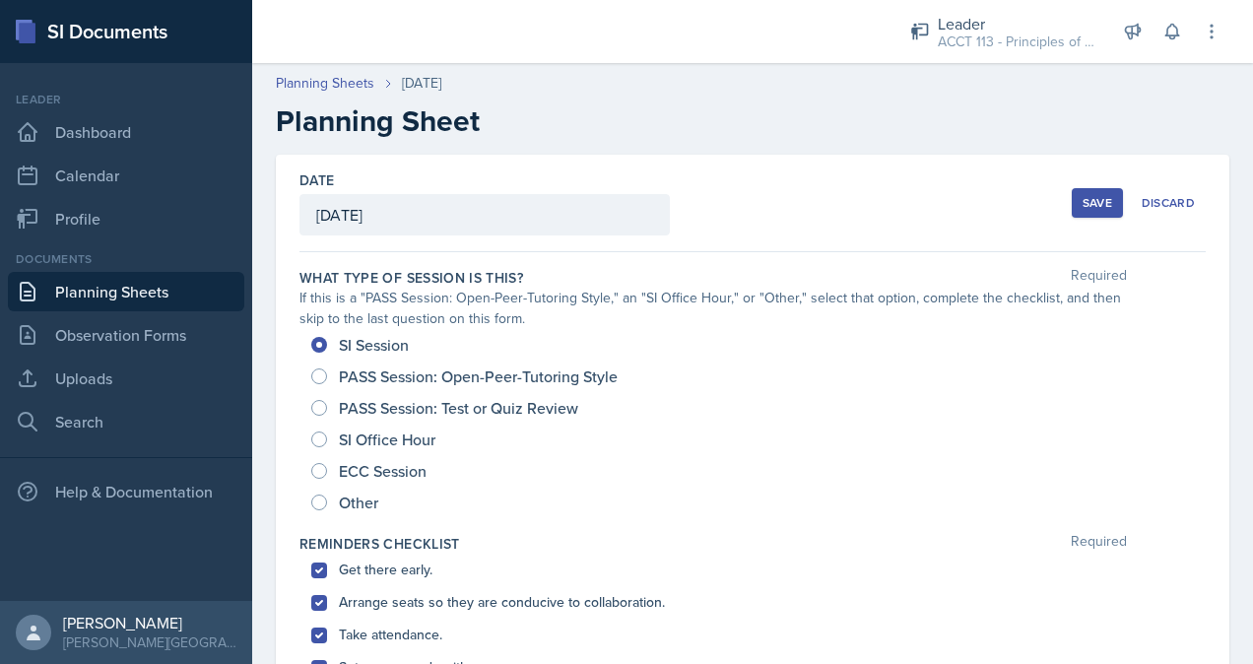
click at [1082, 200] on div "Save" at bounding box center [1097, 203] width 30 height 16
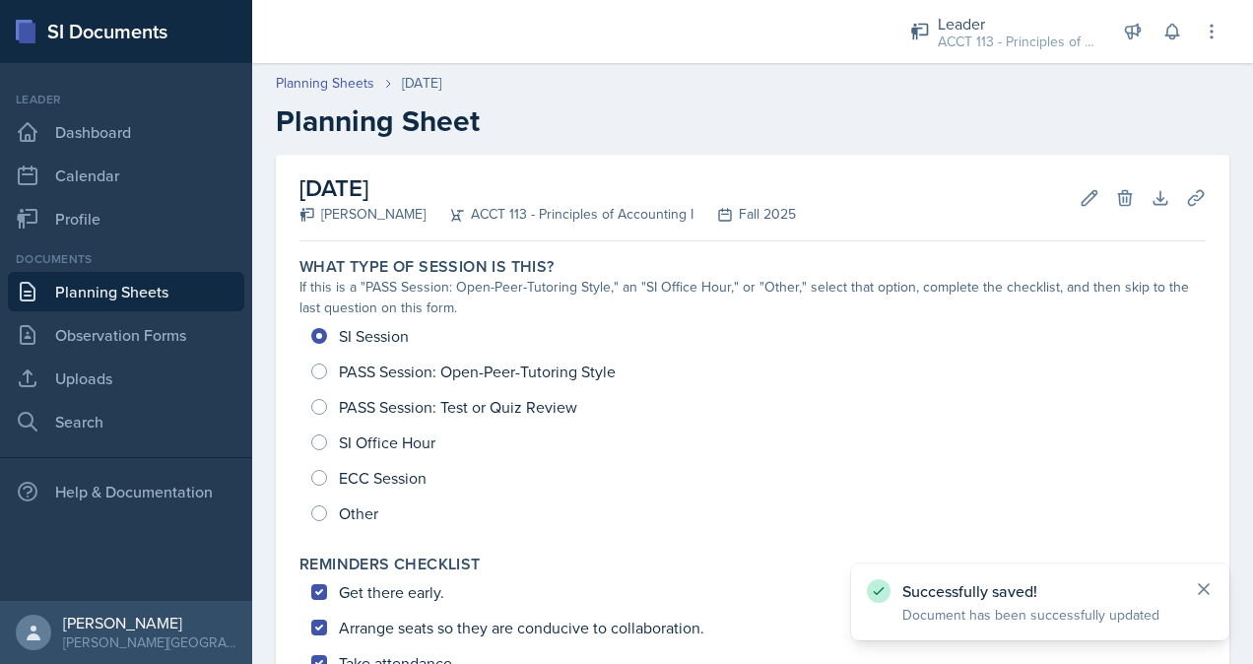
click at [1208, 582] on icon at bounding box center [1203, 589] width 20 height 20
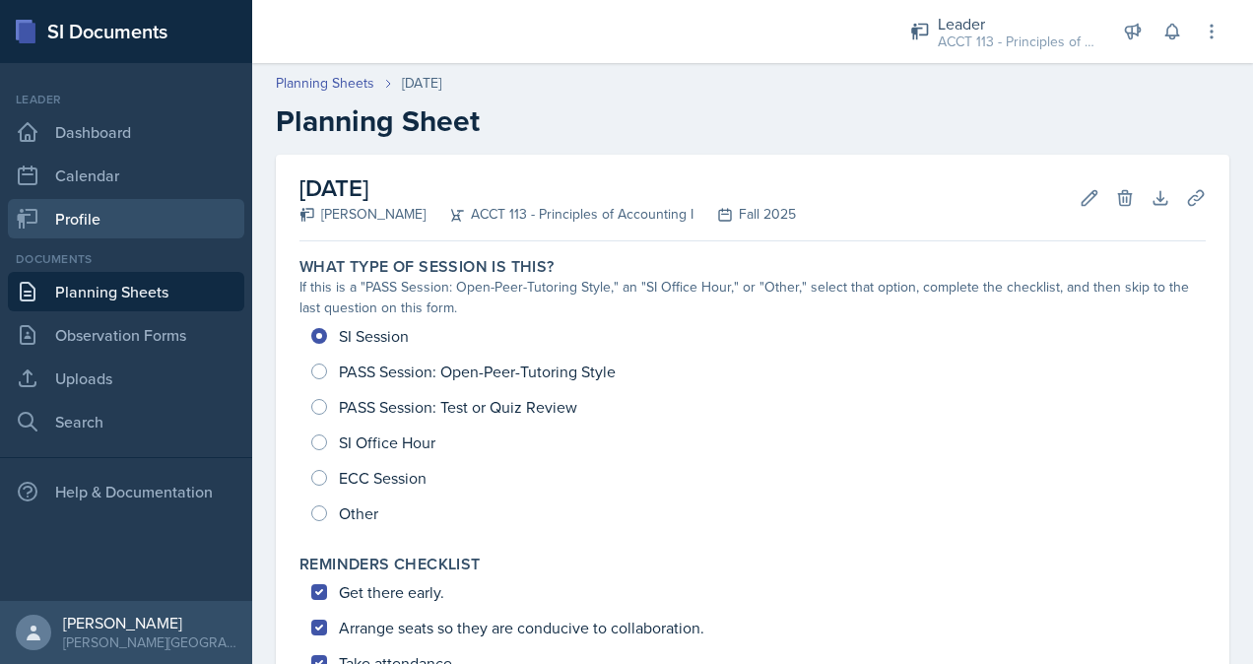
click at [107, 224] on link "Profile" at bounding box center [126, 218] width 236 height 39
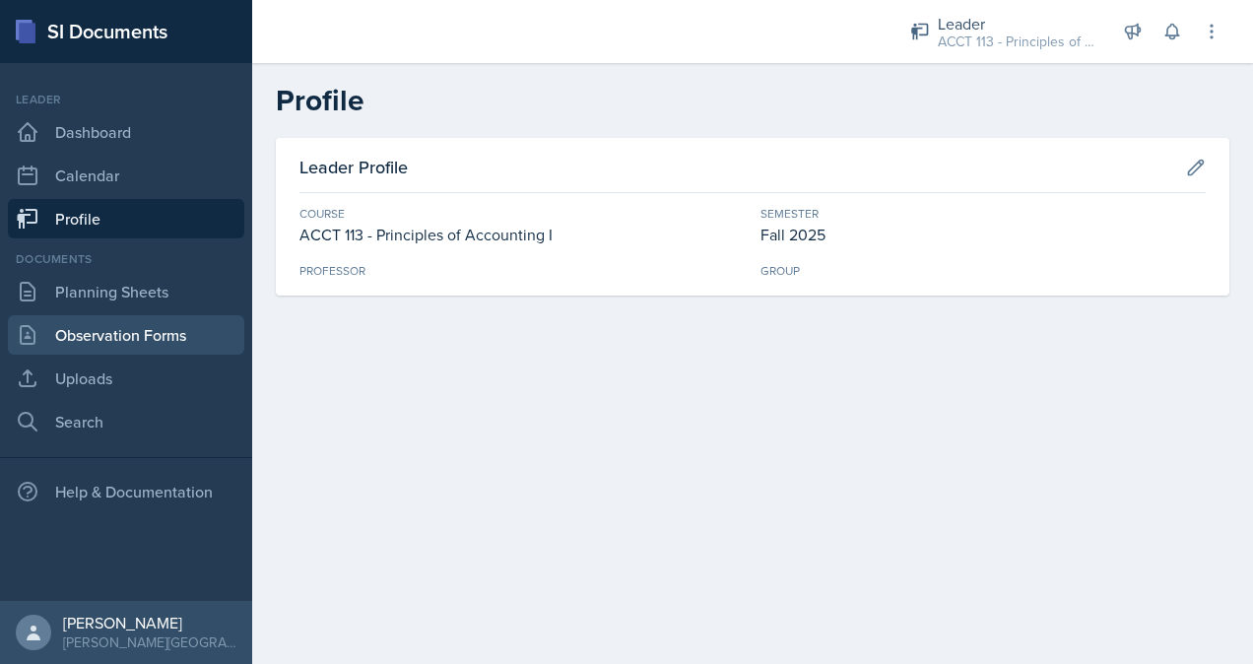
click at [164, 325] on link "Observation Forms" at bounding box center [126, 334] width 236 height 39
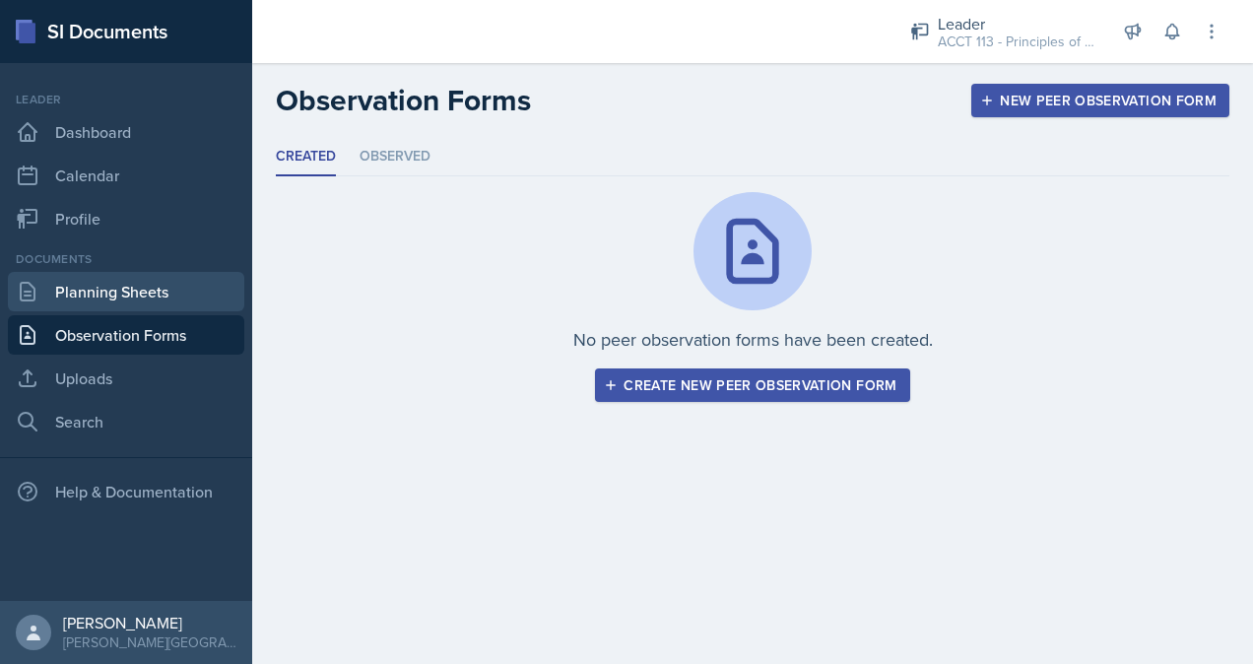
click at [154, 295] on link "Planning Sheets" at bounding box center [126, 291] width 236 height 39
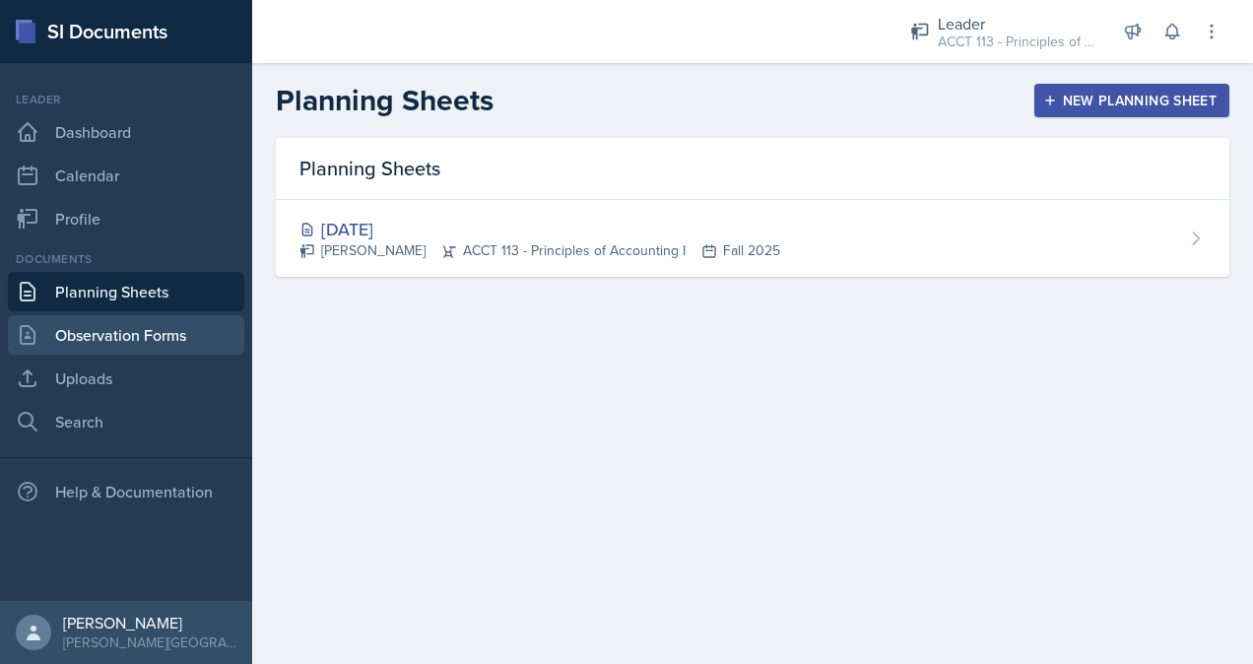
click at [161, 327] on link "Observation Forms" at bounding box center [126, 334] width 236 height 39
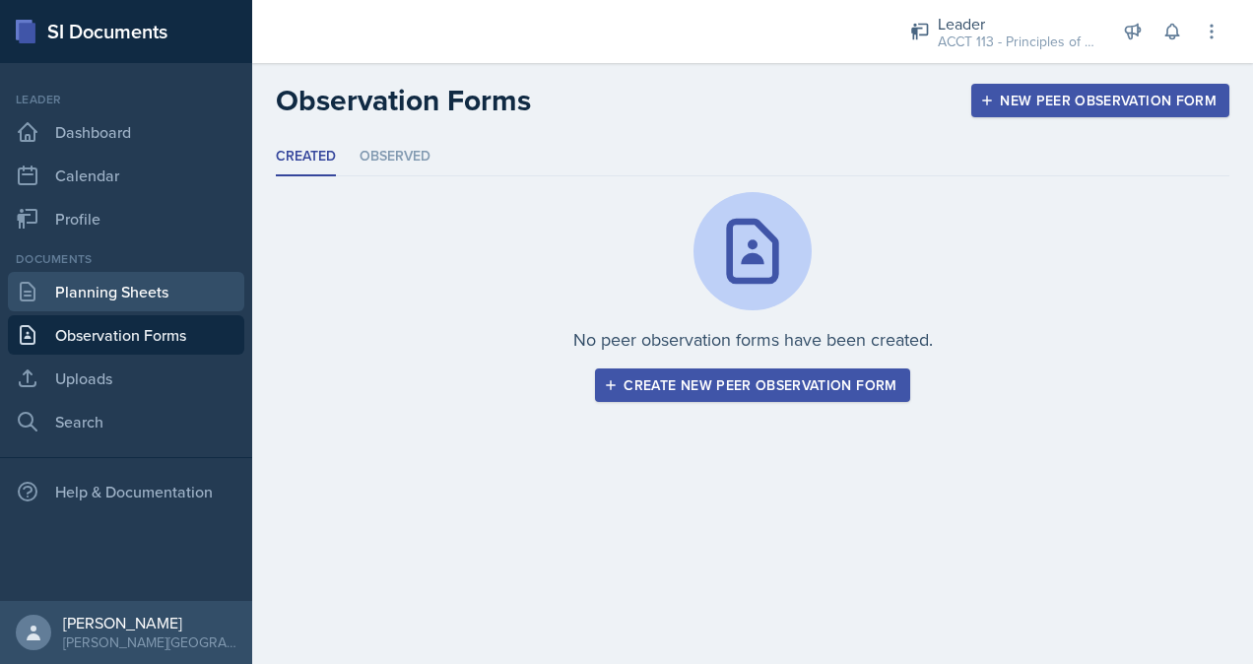
click at [132, 291] on link "Planning Sheets" at bounding box center [126, 291] width 236 height 39
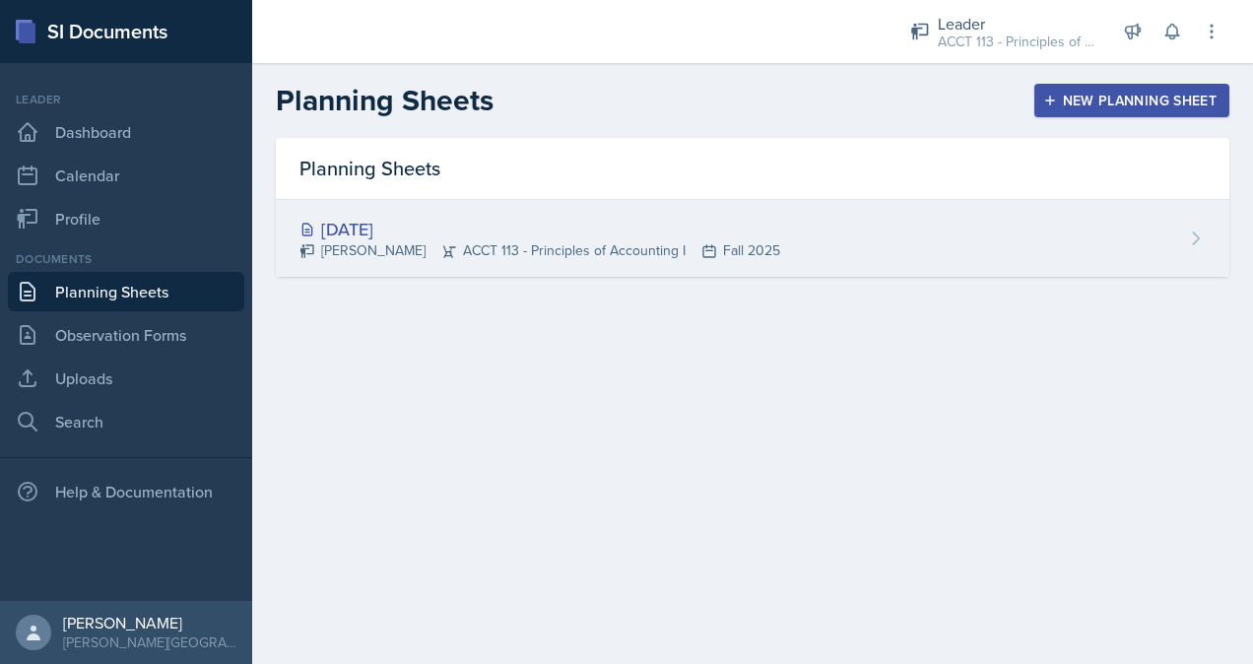
click at [1183, 237] on div "[DATE] [PERSON_NAME] ACCT 113 - Principles of Accounting I Fall 2025" at bounding box center [752, 238] width 953 height 77
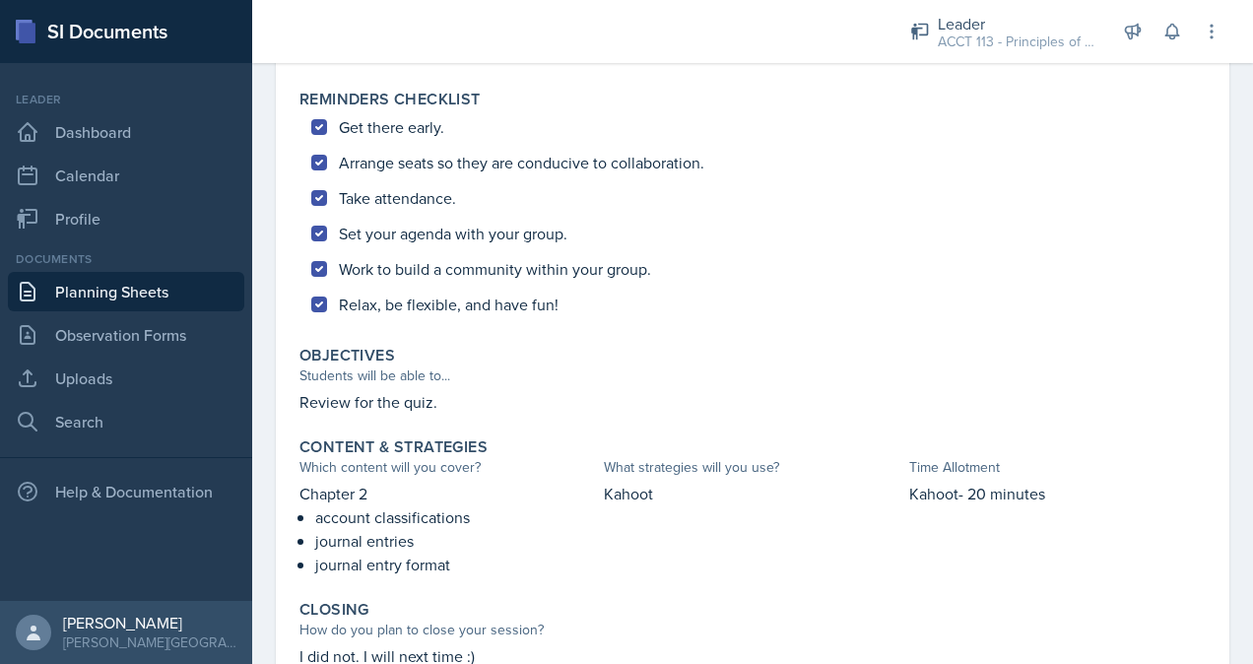
scroll to position [695, 0]
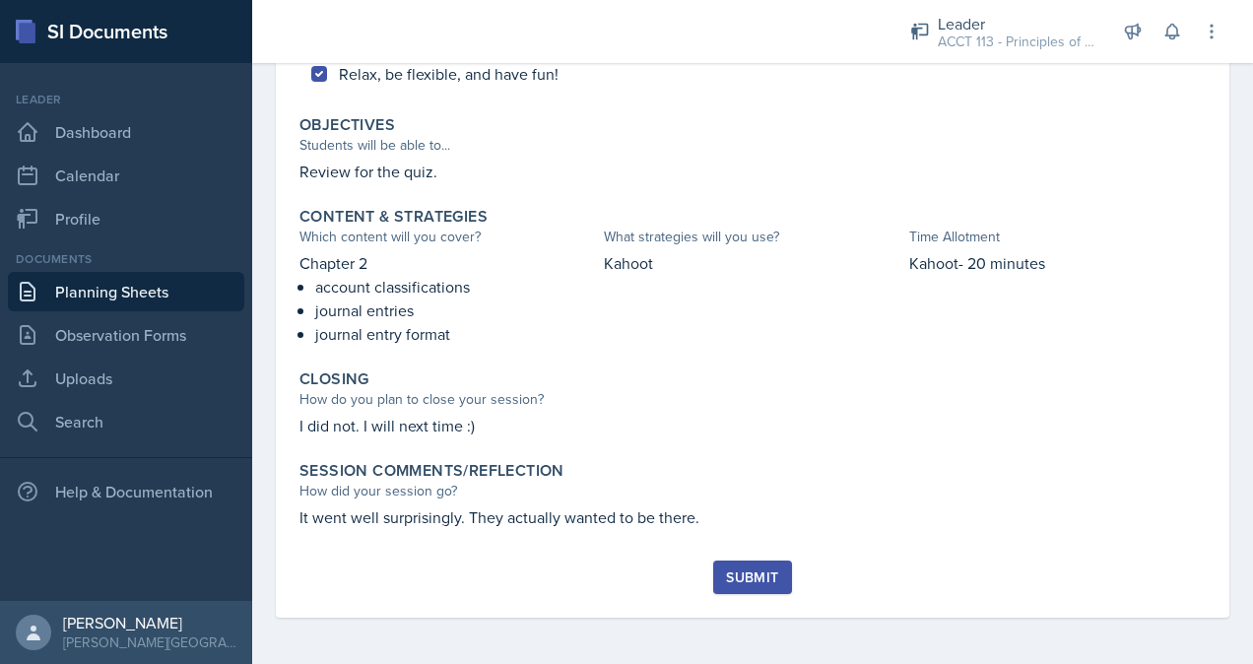
click at [743, 569] on div "Submit" at bounding box center [752, 577] width 52 height 16
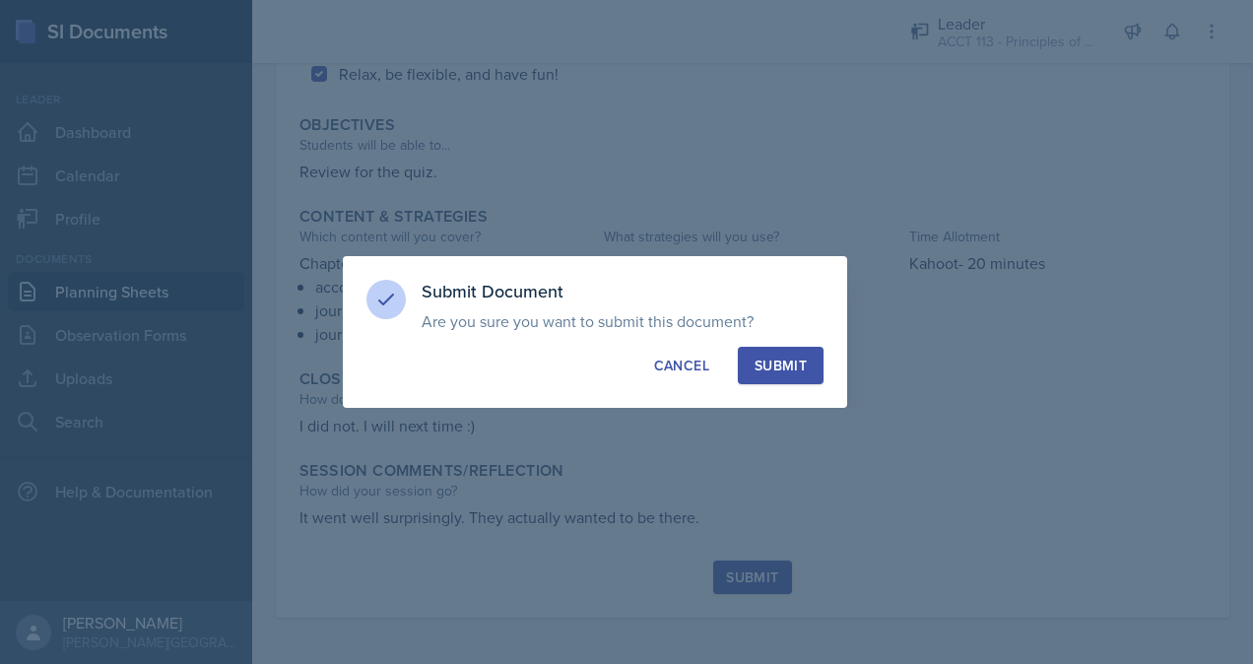
click at [784, 361] on div "Submit" at bounding box center [780, 365] width 52 height 20
radio input "true"
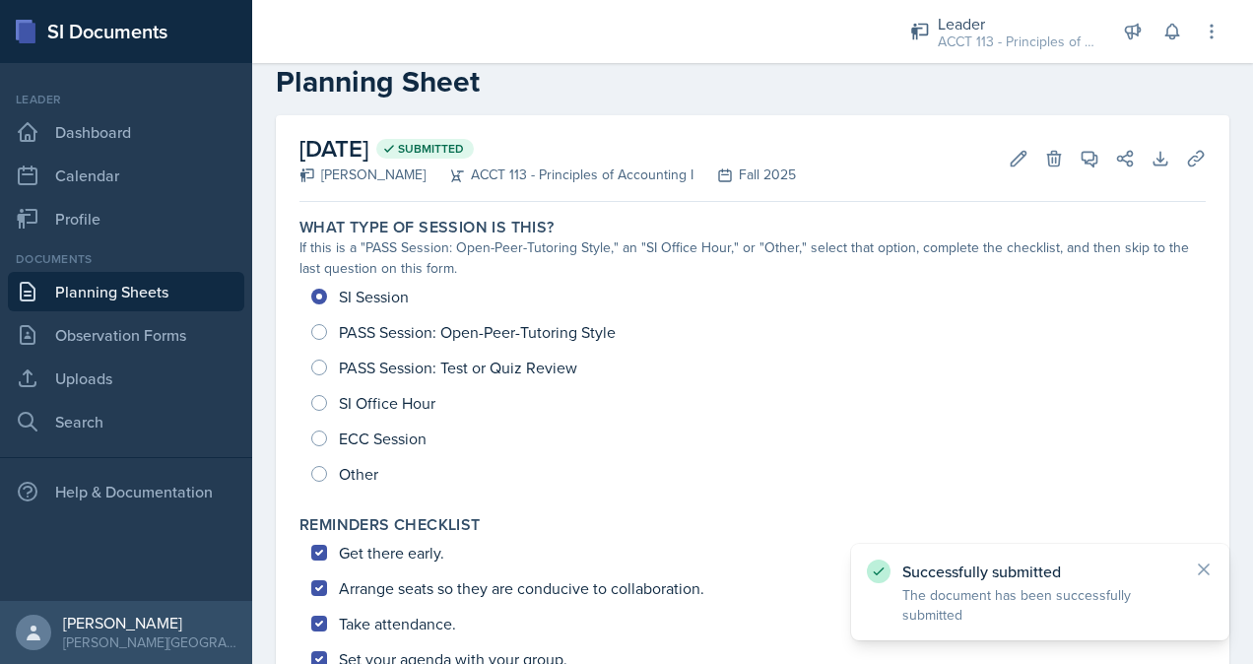
scroll to position [0, 0]
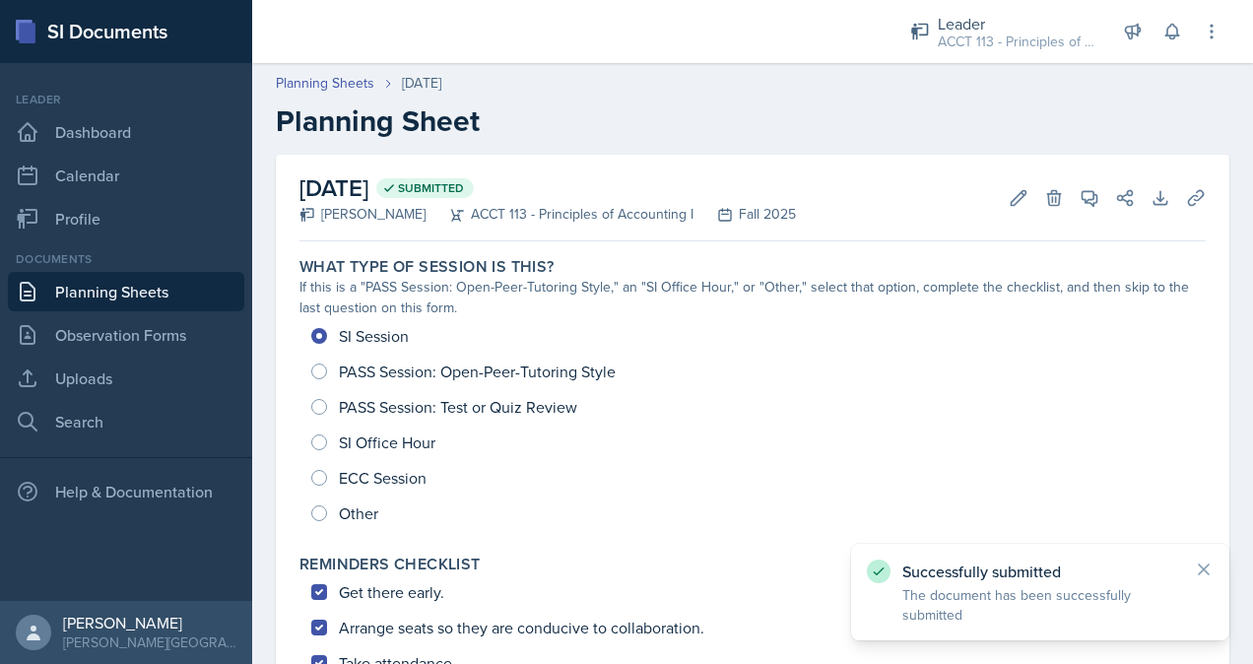
click at [141, 290] on link "Planning Sheets" at bounding box center [126, 291] width 236 height 39
